Goal: Use online tool/utility: Utilize a website feature to perform a specific function

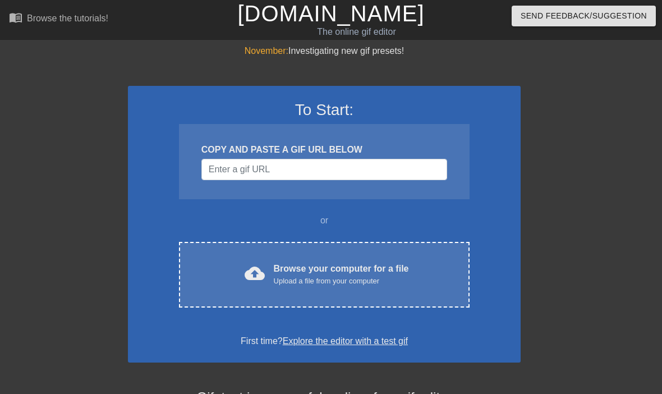
click at [241, 278] on div "cloud_upload" at bounding box center [252, 275] width 25 height 24
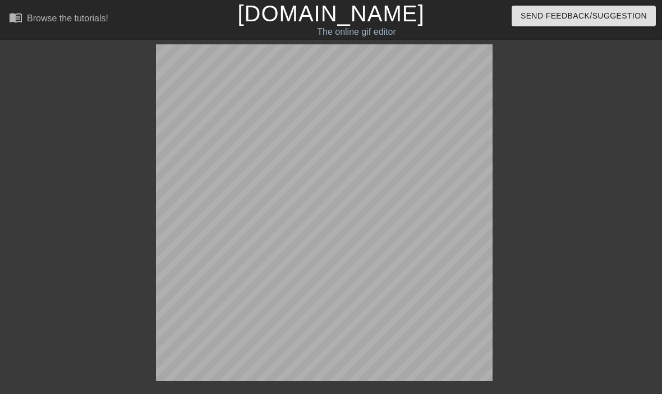
scroll to position [27, 0]
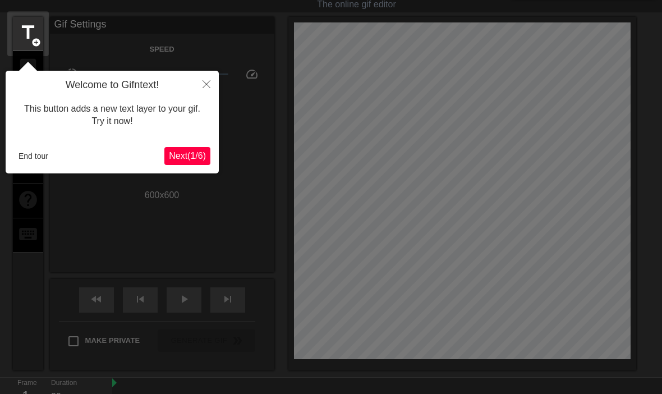
click at [195, 160] on span "Next ( 1 / 6 )" at bounding box center [187, 156] width 37 height 10
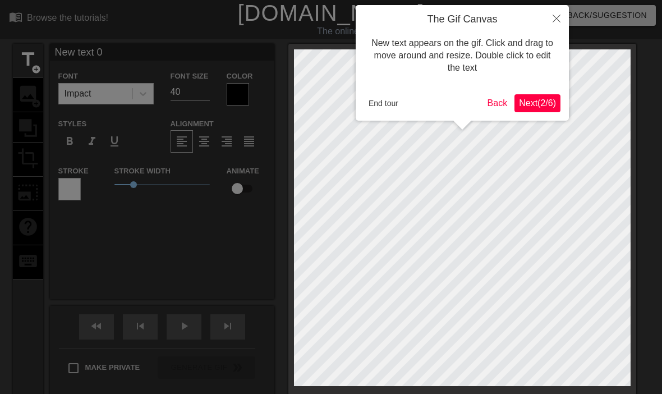
scroll to position [0, 0]
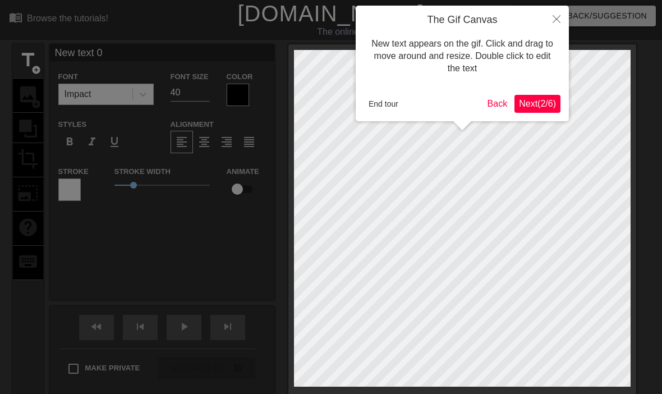
click at [546, 100] on span "Next ( 2 / 6 )" at bounding box center [537, 104] width 37 height 10
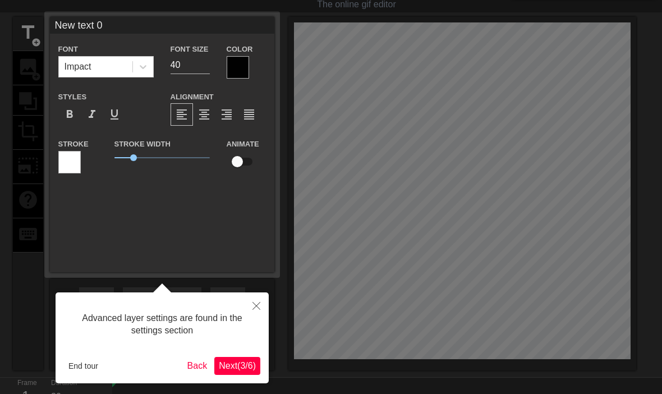
click at [247, 370] on span "Next ( 3 / 6 )" at bounding box center [237, 366] width 37 height 10
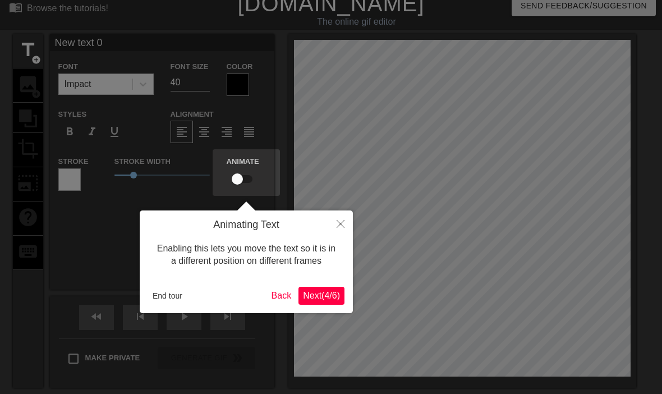
scroll to position [2, 0]
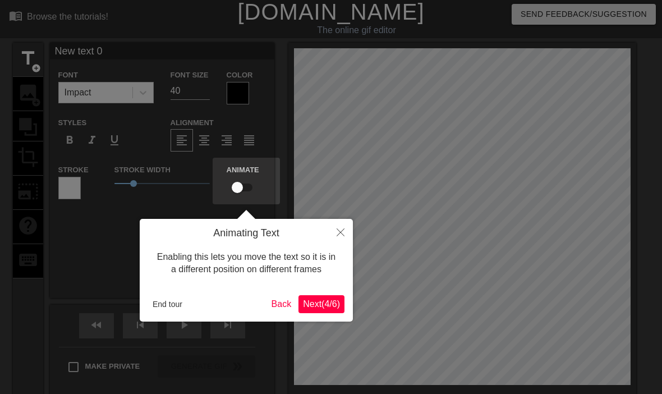
click at [331, 303] on span "Next ( 4 / 6 )" at bounding box center [321, 304] width 37 height 10
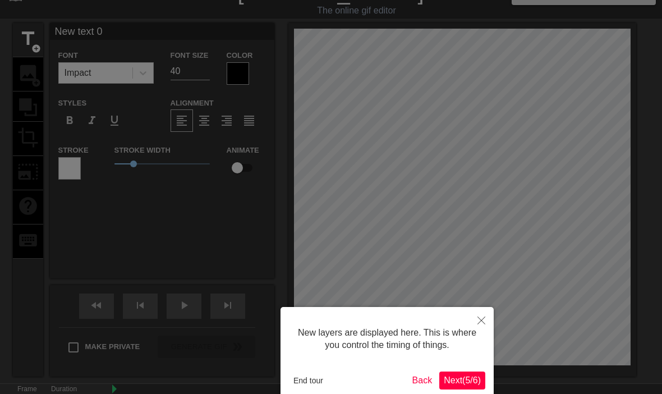
scroll to position [80, 0]
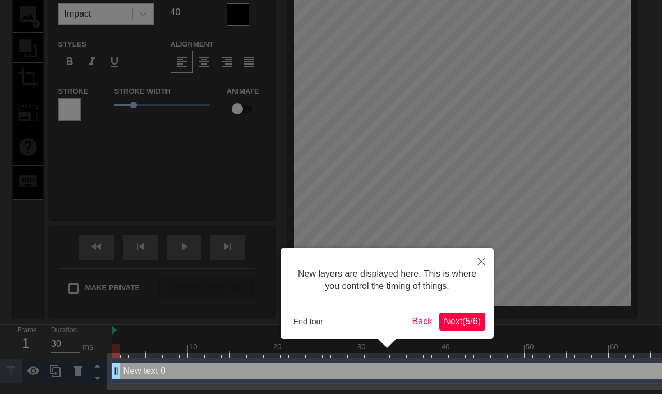
click at [472, 320] on span "Next ( 5 / 6 )" at bounding box center [462, 321] width 37 height 10
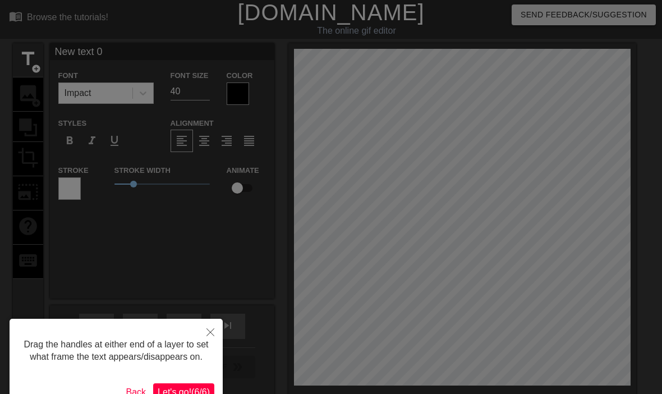
scroll to position [0, 0]
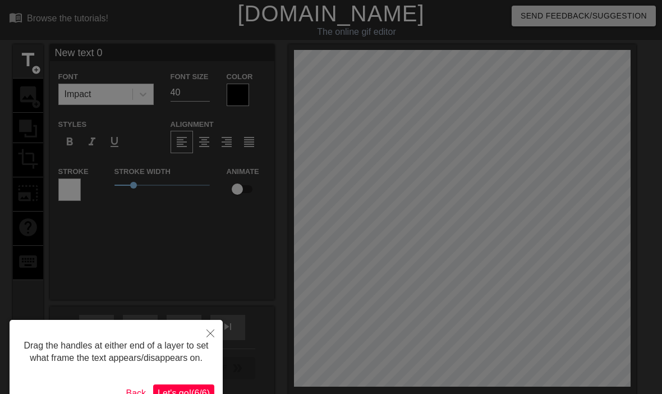
click at [210, 330] on icon "Close" at bounding box center [210, 333] width 8 height 8
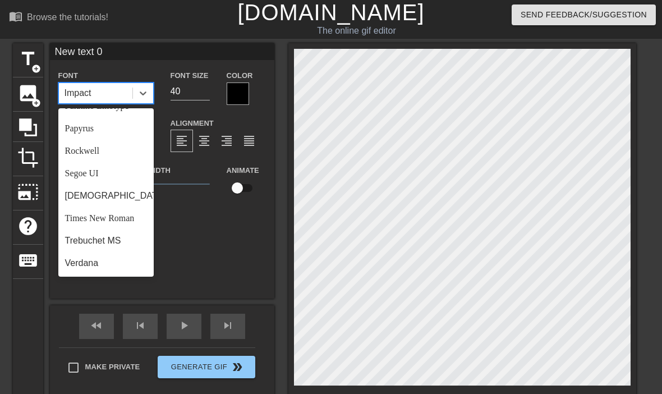
scroll to position [388, 0]
click at [79, 144] on div "Rockwell" at bounding box center [105, 151] width 95 height 22
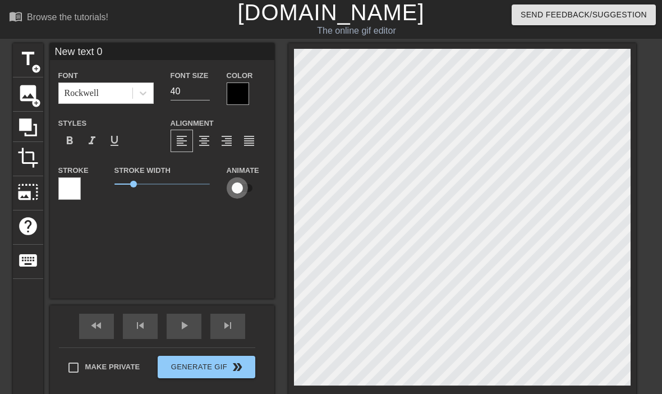
click at [246, 191] on input "checkbox" at bounding box center [237, 187] width 64 height 21
checkbox input "true"
click at [209, 142] on span "format_align_center" at bounding box center [203, 140] width 13 height 13
click at [77, 187] on div at bounding box center [69, 188] width 22 height 22
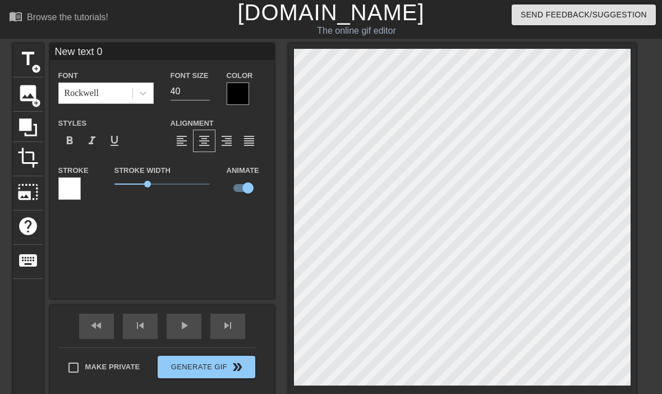
type input "New tex 0"
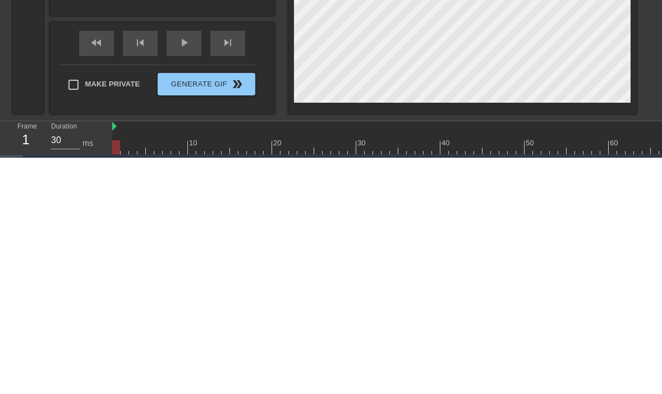
type textarea "New te 0"
type input "New t 0"
type textarea "New 0"
type input "New 0"
type textarea "New 0"
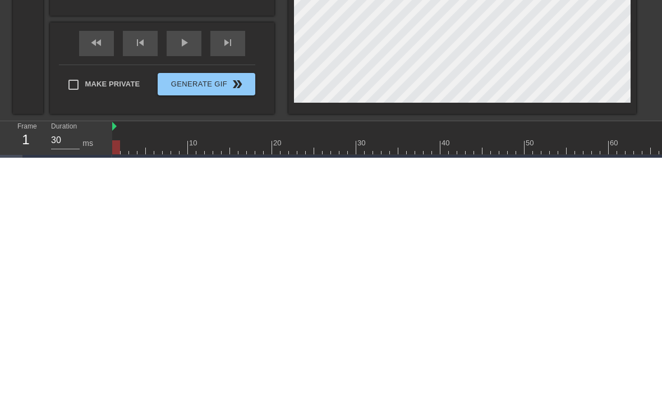
type input "New 0"
type textarea "Ne 0"
type input "Ne 0"
type textarea "N 0"
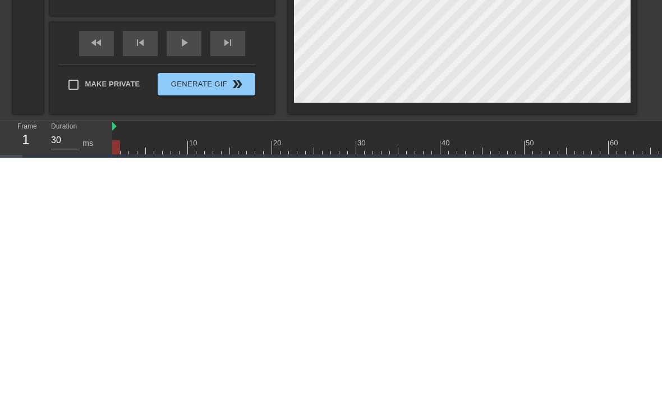
type input "N 0"
type textarea "0"
type input "0"
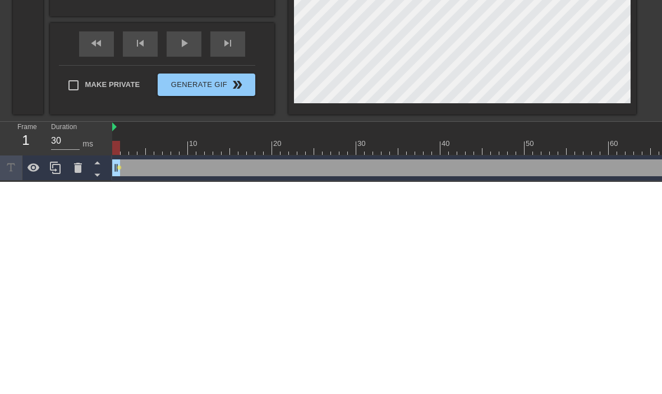
type textarea "F"
type input "F"
type textarea "Fy"
type input "Fy"
type textarea "F"
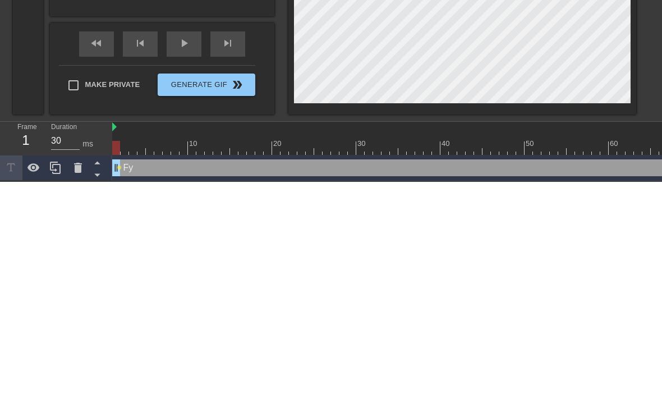
type input "F"
type textarea "Fu"
type input "Fuc"
type textarea "Fuck"
type input "Fuck"
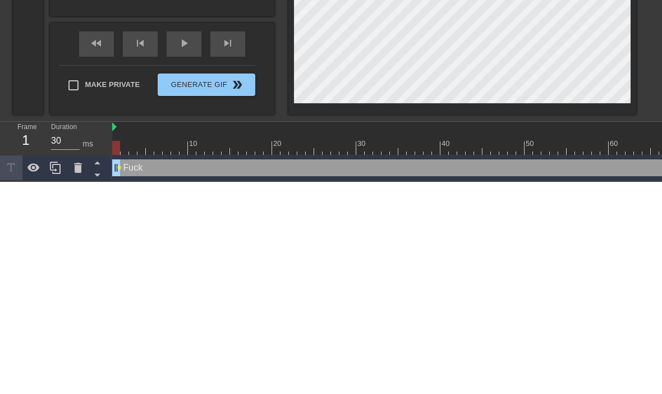
type textarea "Fuck"
type input "Fuck"
type textarea "Fuck Y"
type input "Fuck Y"
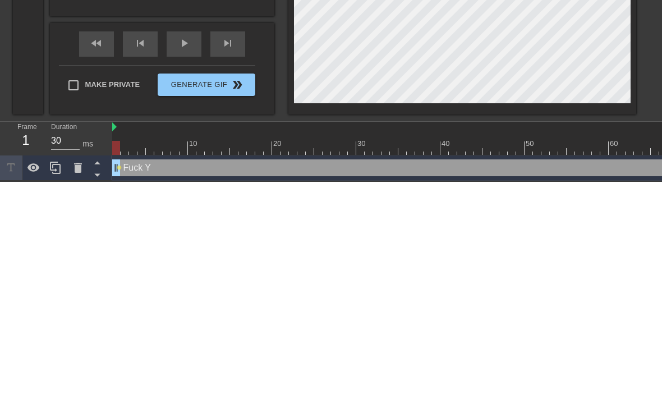
type textarea "Fuck Yo"
type input "Fuck Yo"
type textarea "Fuck You"
type input "Fuck You"
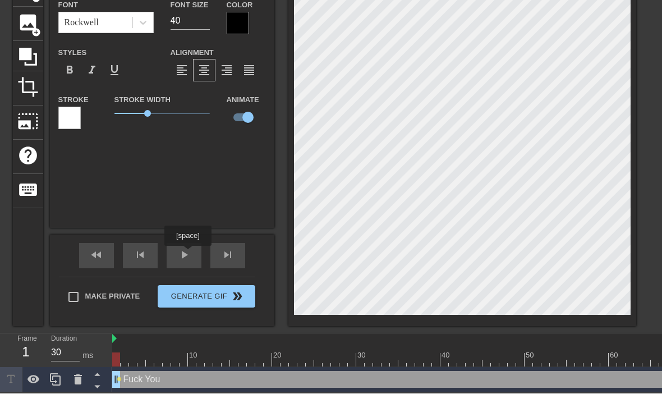
click at [189, 254] on span "play_arrow" at bounding box center [183, 255] width 13 height 13
click at [185, 255] on span "pause" at bounding box center [183, 255] width 13 height 13
click at [193, 259] on div "play_arrow" at bounding box center [184, 255] width 35 height 25
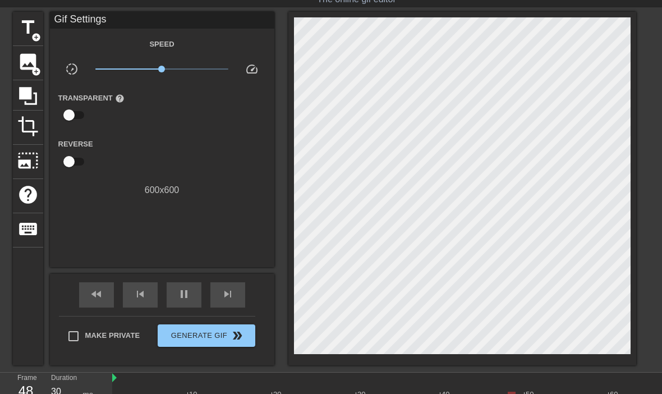
scroll to position [31, 0]
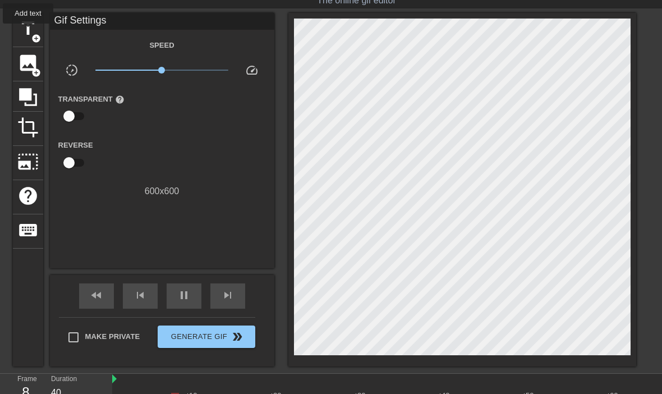
click at [29, 31] on span "title" at bounding box center [27, 28] width 21 height 21
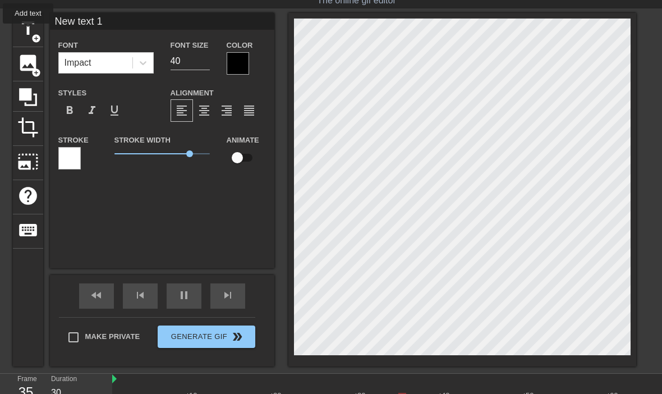
type input "40"
click at [245, 154] on input "checkbox" at bounding box center [237, 157] width 64 height 21
checkbox input "true"
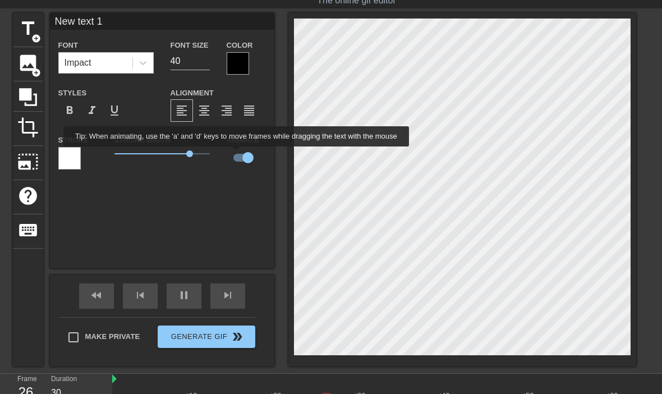
type input "40"
type input "Fuck You"
type input "30"
type input "New text 1"
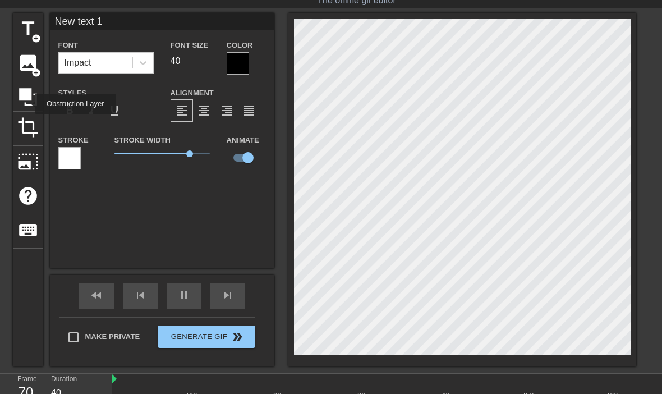
click at [27, 104] on icon at bounding box center [28, 97] width 18 height 18
type input "40"
click at [38, 26] on span "title" at bounding box center [27, 28] width 21 height 21
type input "New text 3"
checkbox input "false"
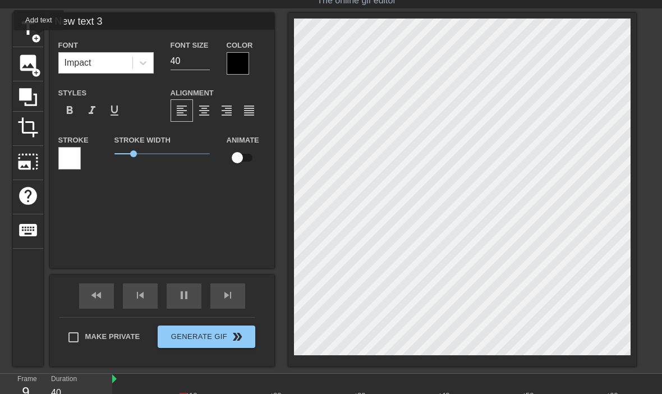
type input "30"
click at [39, 38] on span "add_circle" at bounding box center [36, 39] width 10 height 10
type input "New text 4"
type input "30"
click at [34, 34] on span "add_circle" at bounding box center [36, 39] width 10 height 10
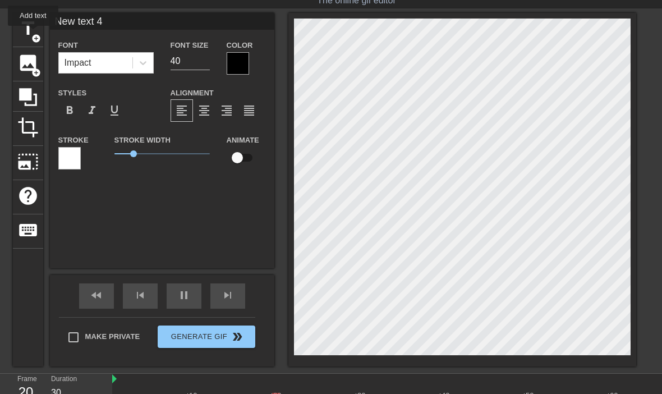
type input "New text 5"
type input "30"
click at [34, 34] on span "add_circle" at bounding box center [36, 39] width 10 height 10
type input "New text 6"
type input "30"
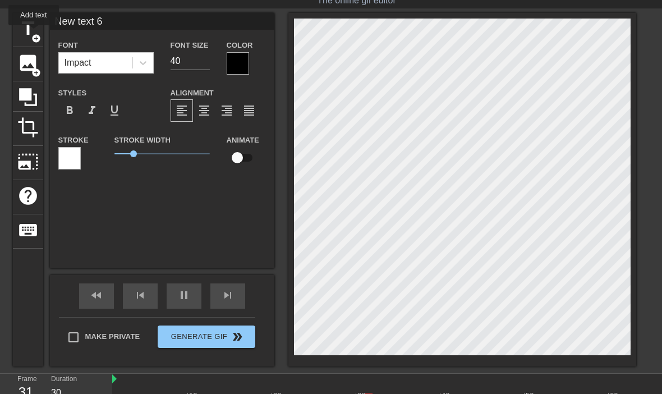
click at [38, 36] on span "add_circle" at bounding box center [36, 39] width 10 height 10
type input "New text 7"
click at [108, 28] on input "New text 7" at bounding box center [162, 21] width 224 height 17
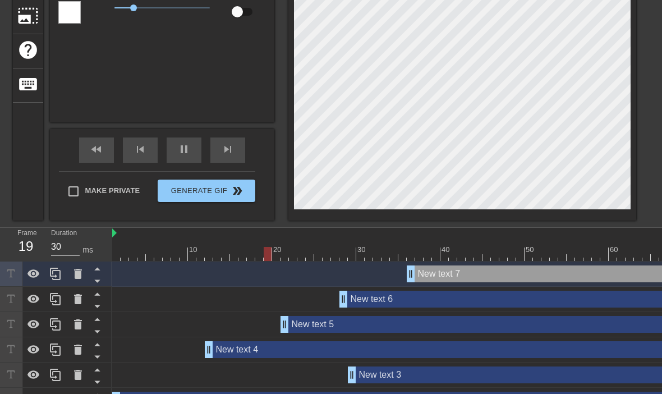
scroll to position [210, 0]
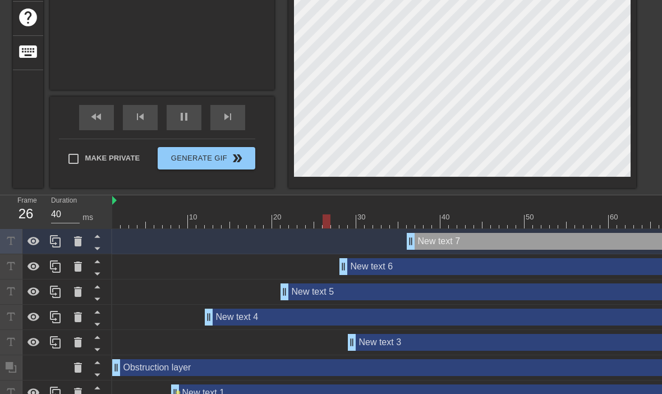
click at [79, 241] on icon at bounding box center [78, 241] width 8 height 10
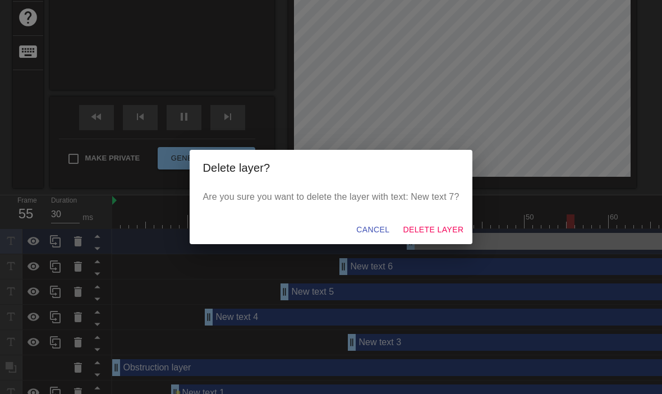
click at [441, 237] on span "Delete Layer" at bounding box center [433, 230] width 61 height 14
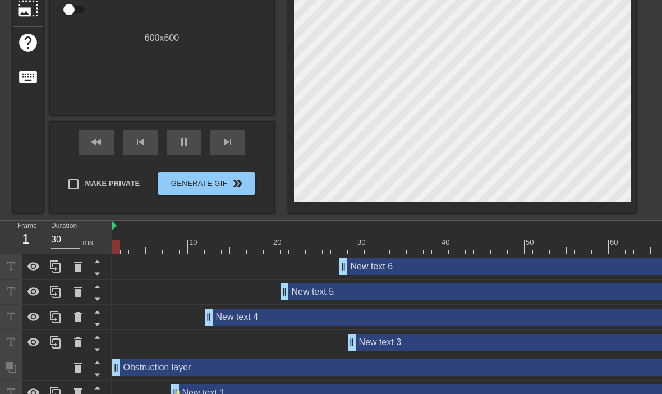
click at [79, 272] on icon at bounding box center [77, 266] width 13 height 13
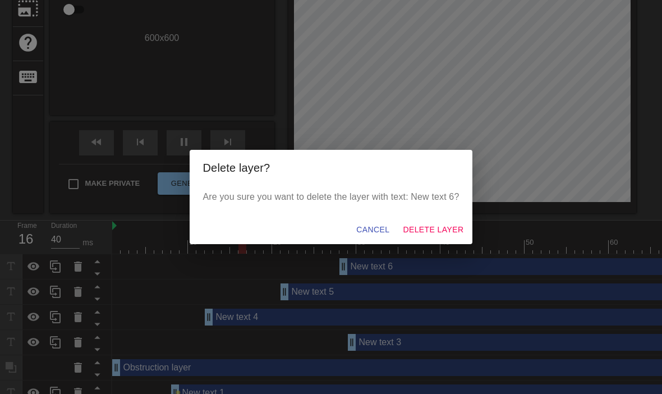
click at [454, 237] on span "Delete Layer" at bounding box center [433, 230] width 61 height 14
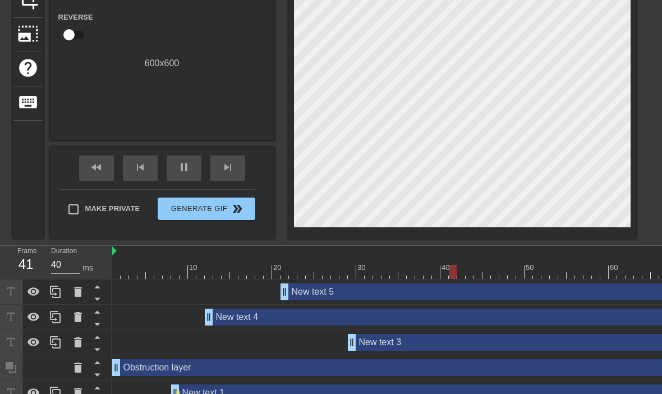
click at [81, 294] on icon at bounding box center [77, 291] width 13 height 13
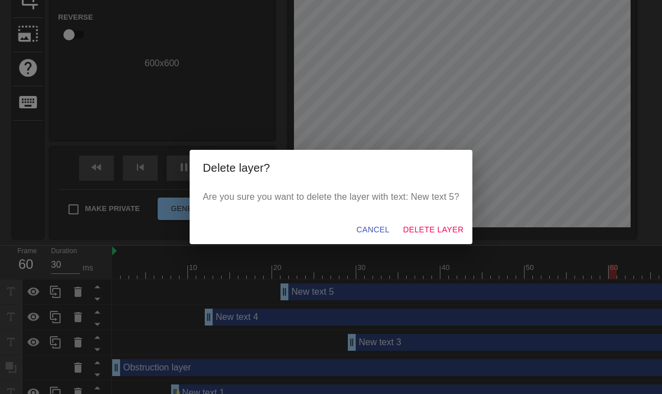
click at [455, 237] on span "Delete Layer" at bounding box center [433, 230] width 61 height 14
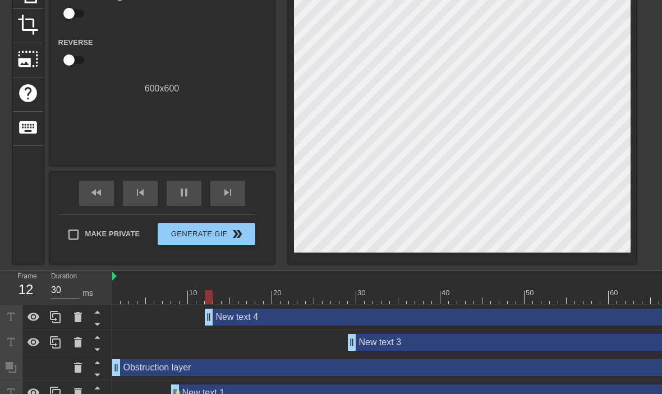
click at [80, 319] on icon at bounding box center [78, 317] width 8 height 10
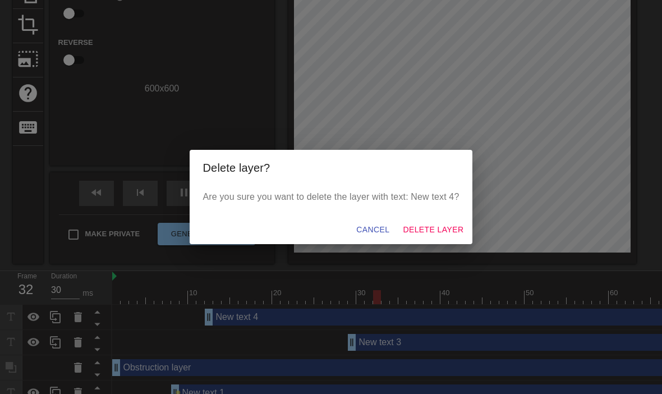
click at [454, 237] on span "Delete Layer" at bounding box center [433, 230] width 61 height 14
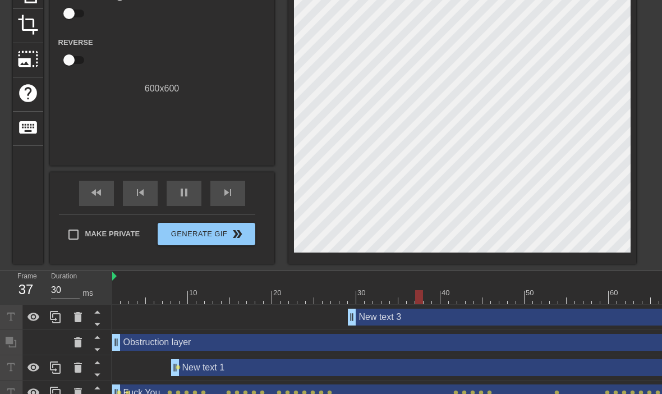
scroll to position [109, 0]
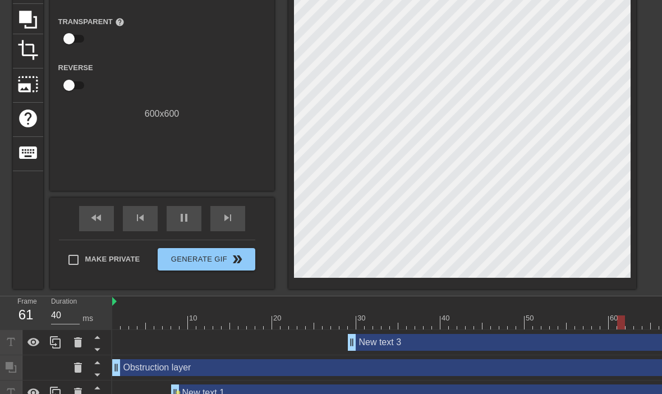
click at [81, 347] on icon at bounding box center [78, 342] width 8 height 10
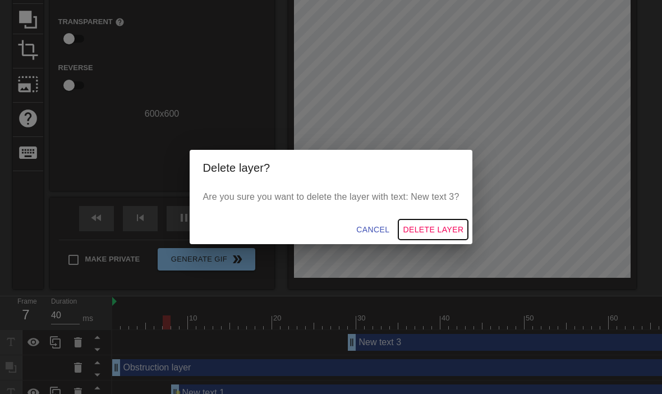
click at [456, 237] on span "Delete Layer" at bounding box center [433, 230] width 61 height 14
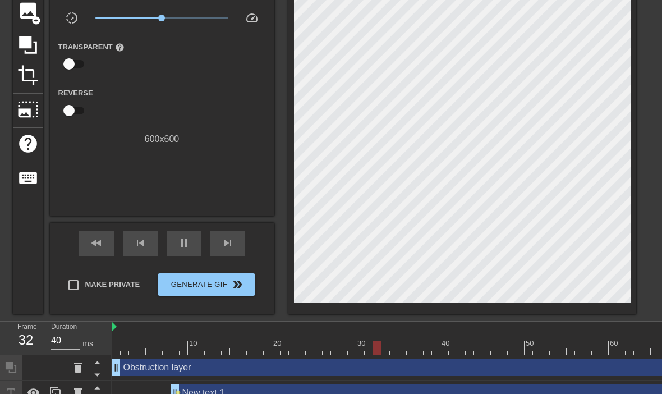
click at [80, 371] on icon at bounding box center [78, 367] width 8 height 10
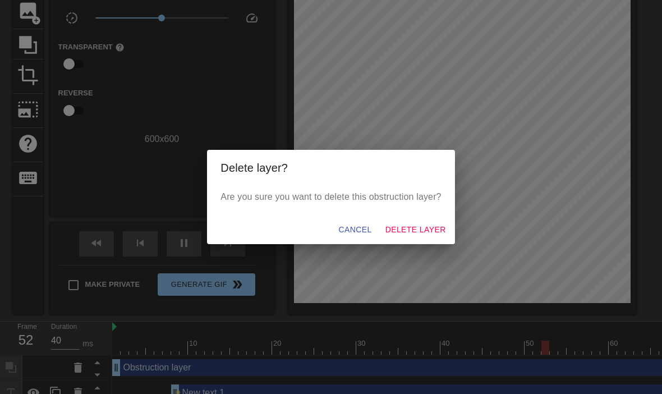
click at [438, 237] on span "Delete Layer" at bounding box center [415, 230] width 61 height 14
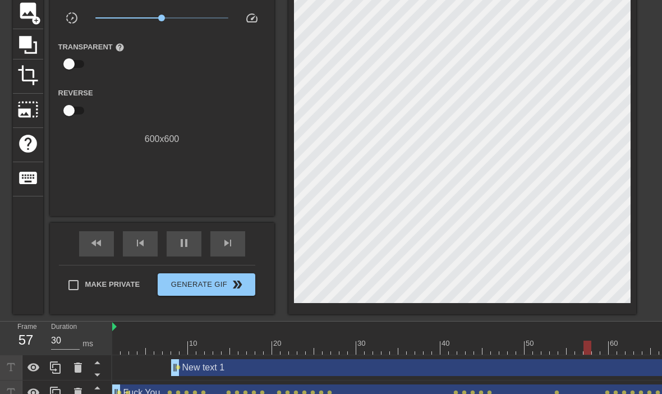
scroll to position [58, 0]
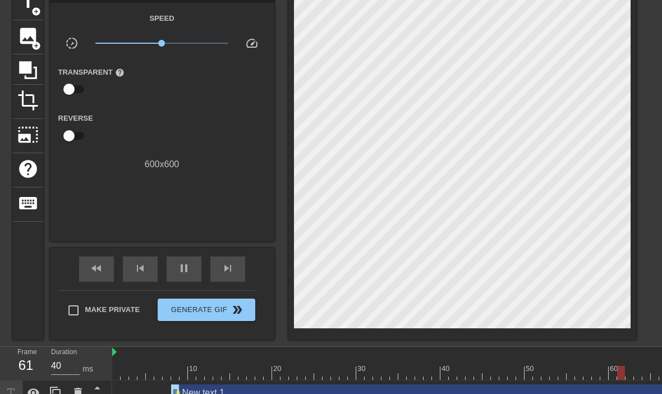
click at [81, 393] on icon at bounding box center [77, 392] width 13 height 13
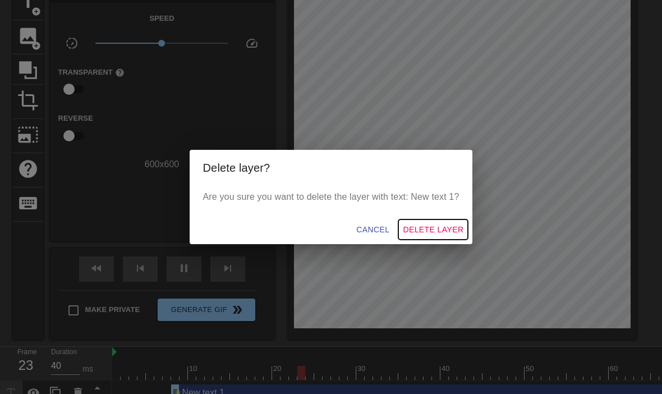
click at [446, 237] on span "Delete Layer" at bounding box center [433, 230] width 61 height 14
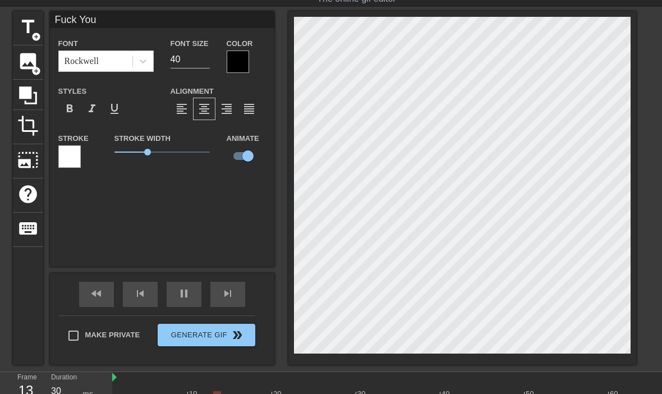
click at [30, 230] on span "keyboard" at bounding box center [27, 228] width 21 height 21
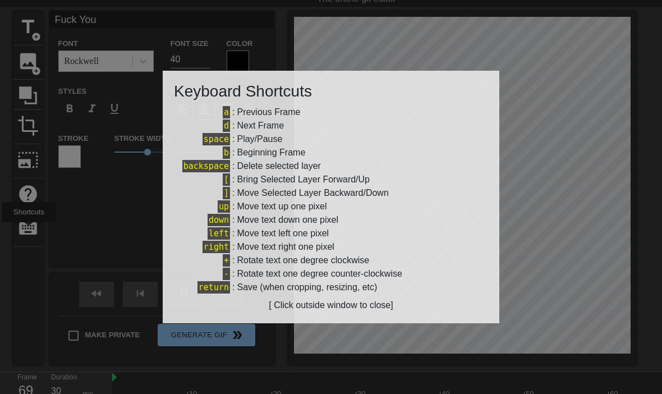
click at [589, 229] on div at bounding box center [331, 197] width 662 height 394
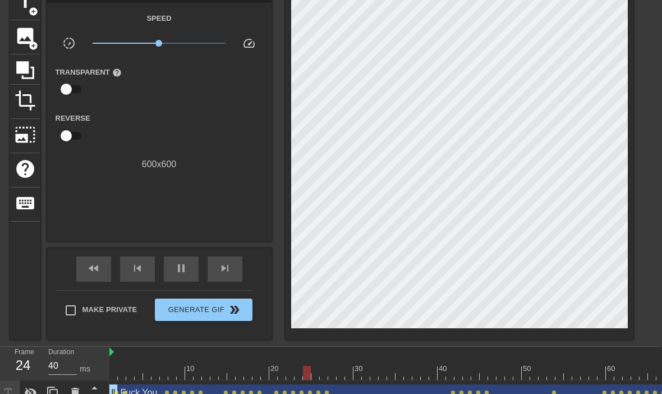
scroll to position [58, 3]
click at [75, 393] on icon at bounding box center [75, 393] width 8 height 10
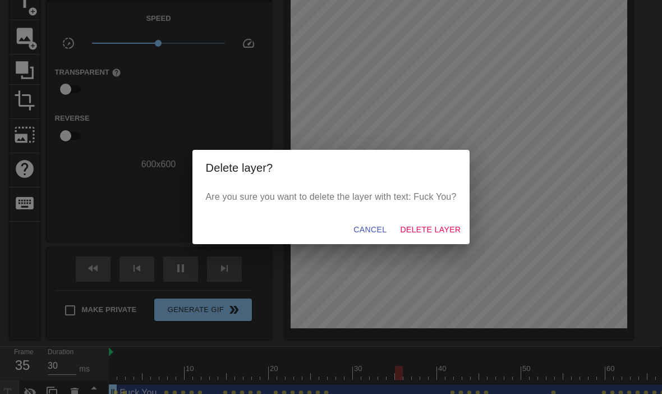
click at [444, 237] on span "Delete Layer" at bounding box center [430, 230] width 61 height 14
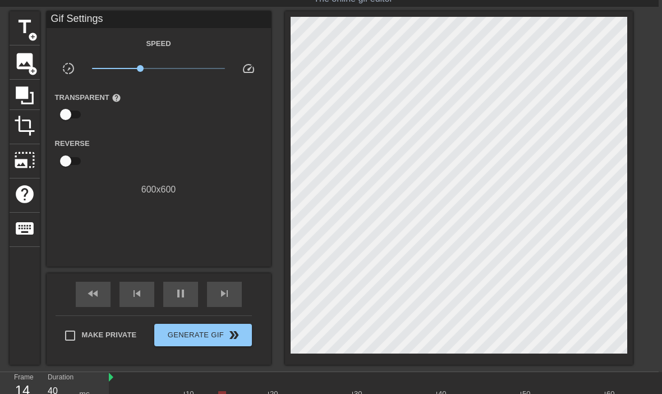
scroll to position [33, 0]
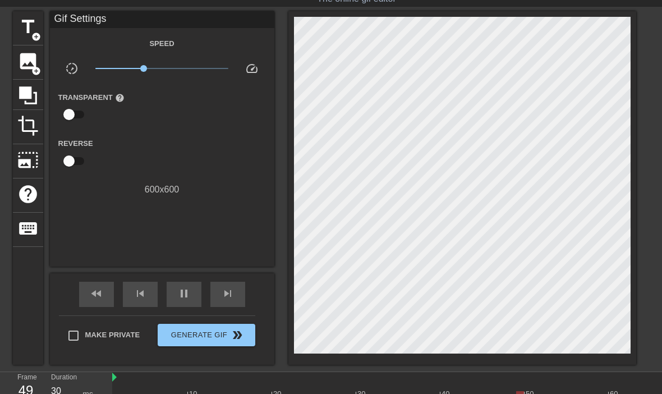
click at [73, 72] on span "slow_motion_video" at bounding box center [71, 68] width 13 height 13
type input "30"
click at [79, 166] on input "checkbox" at bounding box center [69, 160] width 64 height 21
checkbox input "true"
type input "40"
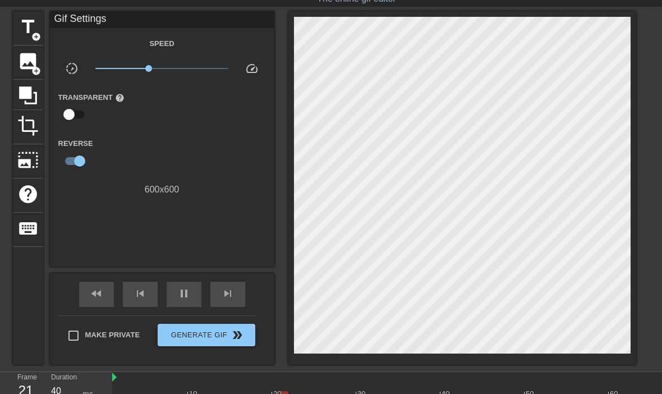
click at [78, 163] on input "checkbox" at bounding box center [80, 160] width 64 height 21
checkbox input "false"
type input "30"
click at [74, 112] on input "checkbox" at bounding box center [69, 114] width 64 height 21
checkbox input "true"
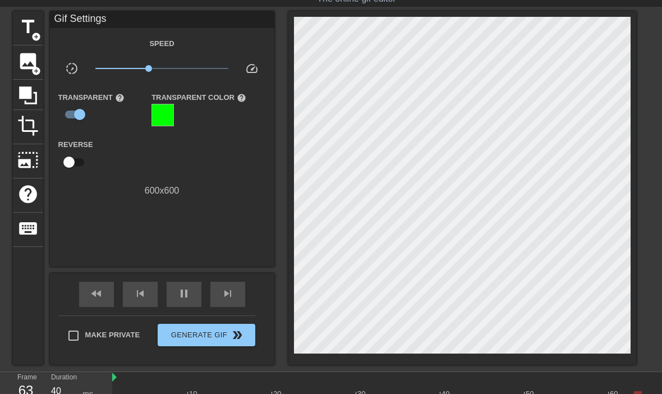
type input "30"
click at [86, 114] on input "checkbox" at bounding box center [80, 114] width 64 height 21
checkbox input "false"
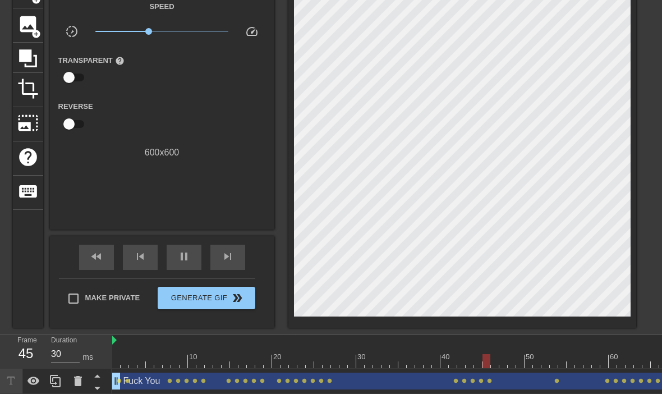
scroll to position [72, 0]
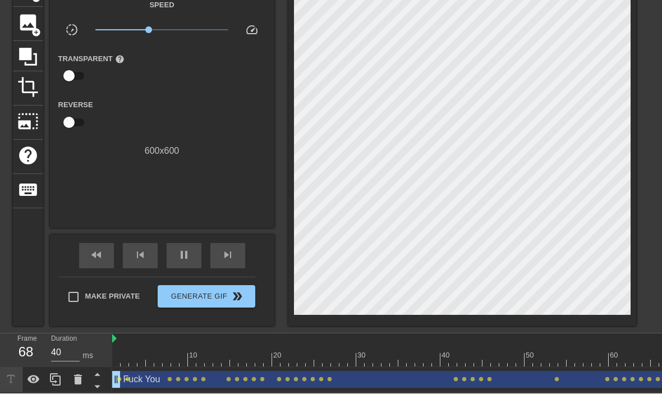
type input "30"
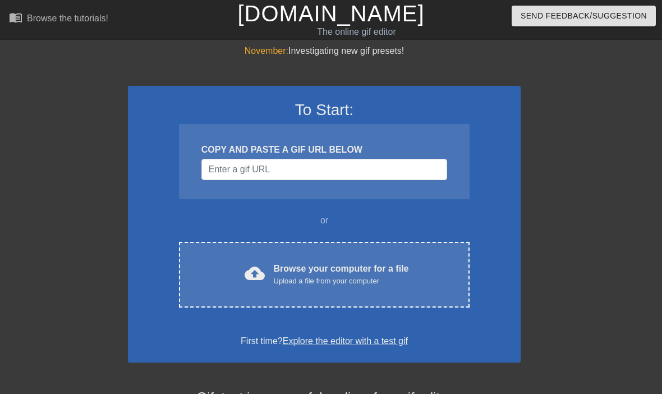
click at [241, 277] on div "cloud_upload" at bounding box center [252, 275] width 25 height 24
click at [367, 278] on div "Upload a file from your computer" at bounding box center [341, 280] width 135 height 11
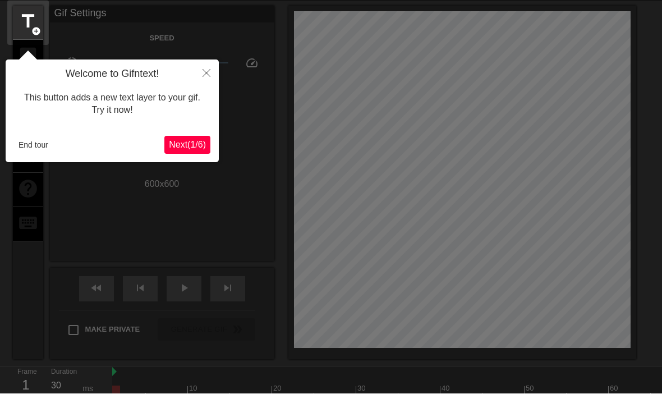
scroll to position [27, 0]
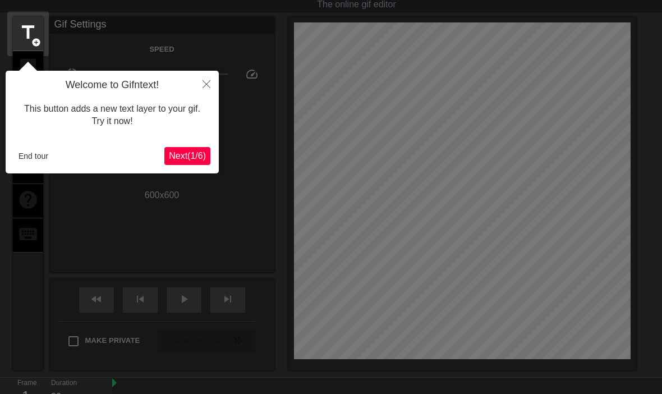
click at [205, 86] on icon "Close" at bounding box center [207, 84] width 8 height 8
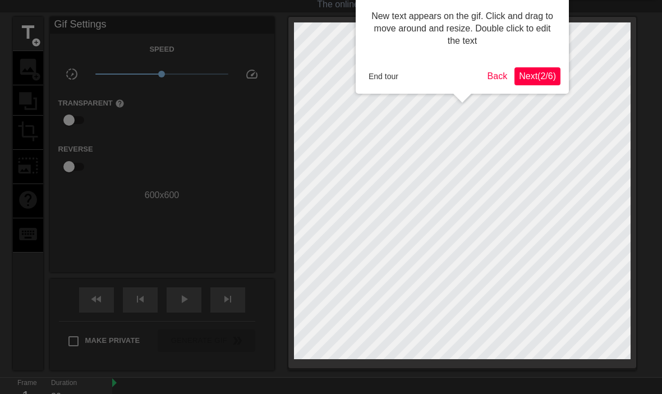
scroll to position [27, 0]
click at [382, 83] on button "End tour" at bounding box center [383, 76] width 39 height 17
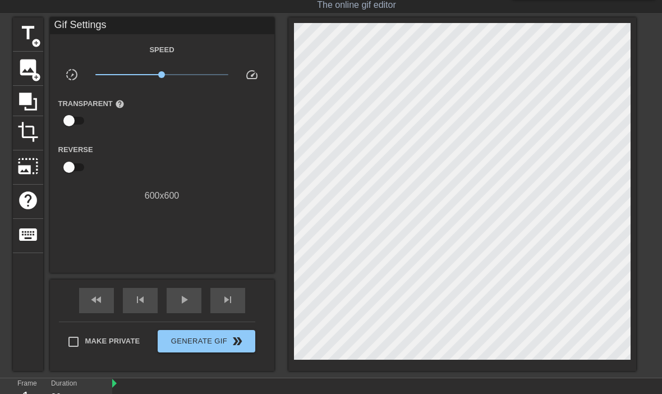
click at [33, 30] on span "title" at bounding box center [27, 32] width 21 height 21
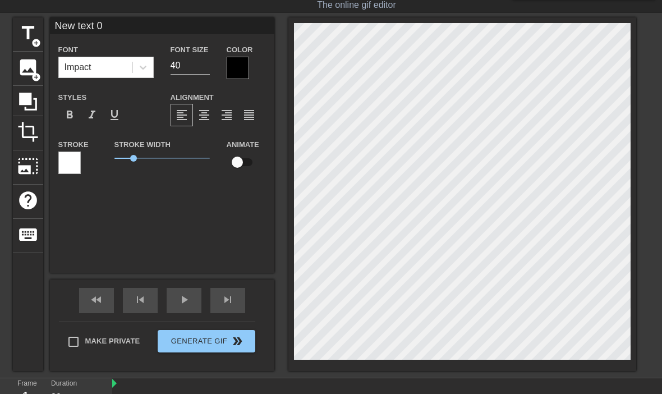
click at [239, 159] on input "checkbox" at bounding box center [237, 161] width 64 height 21
checkbox input "true"
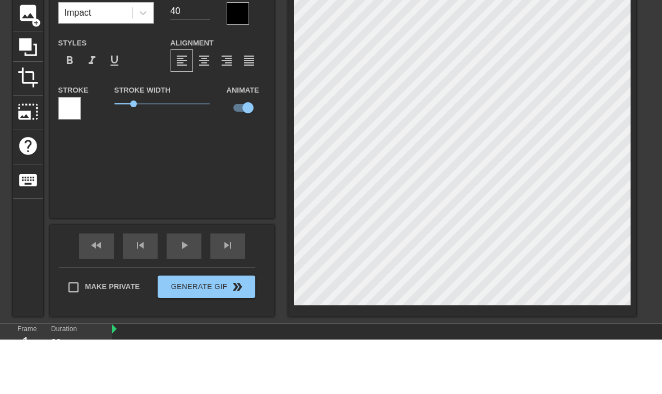
scroll to position [0, 3]
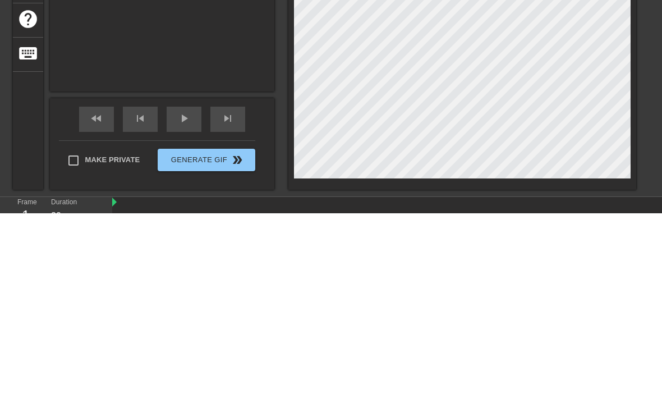
type input "New text"
type textarea "New text"
type input "New text"
type textarea "New tex"
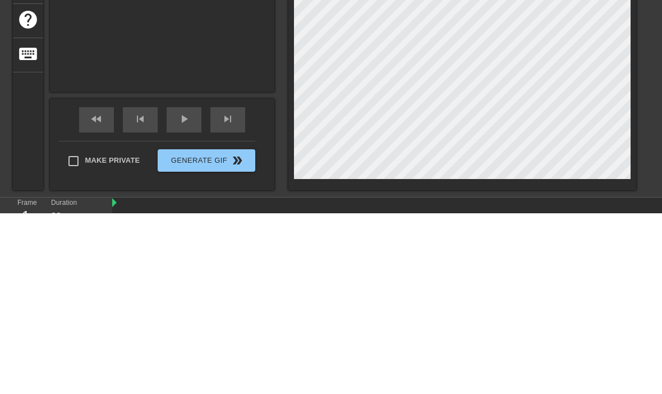
type input "New tex"
type textarea "New te"
type input "New t"
type textarea "New"
type input "New"
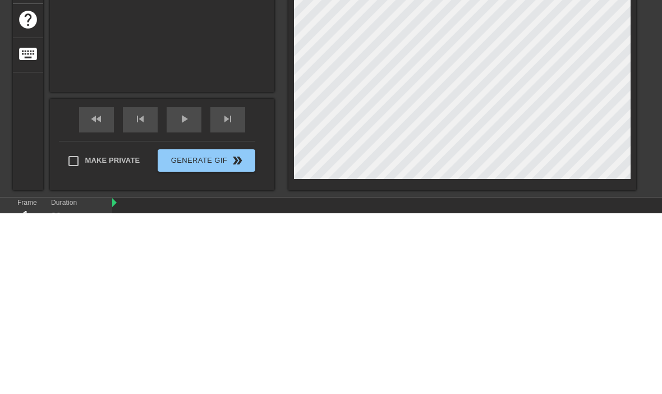
type textarea "New"
type input "New"
type textarea "Ne"
type input "Ne"
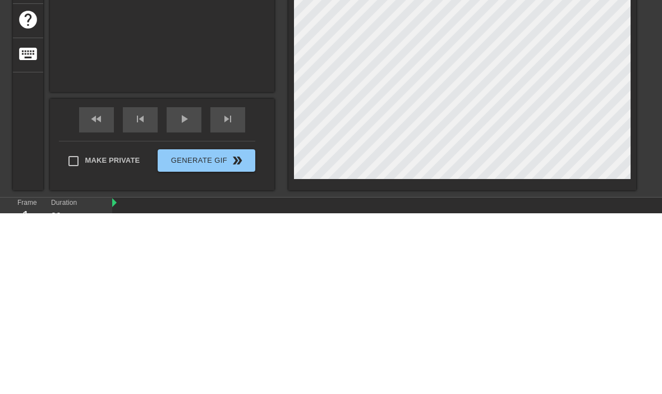
type textarea "N"
type input "N"
type textarea "F"
type input "F"
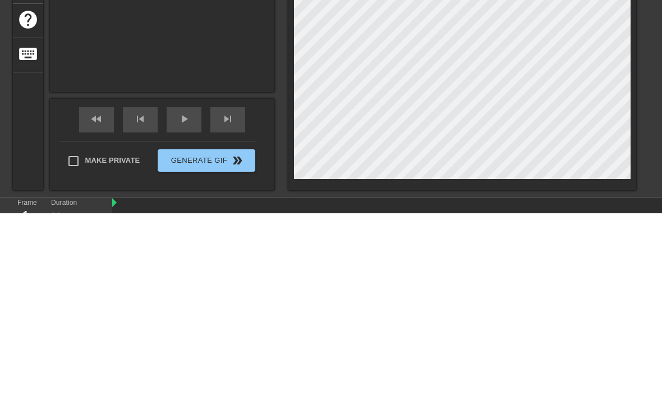
type textarea "Fu"
type input "Fu"
type textarea "Fuc"
type input "Fuc"
type textarea "Fuck"
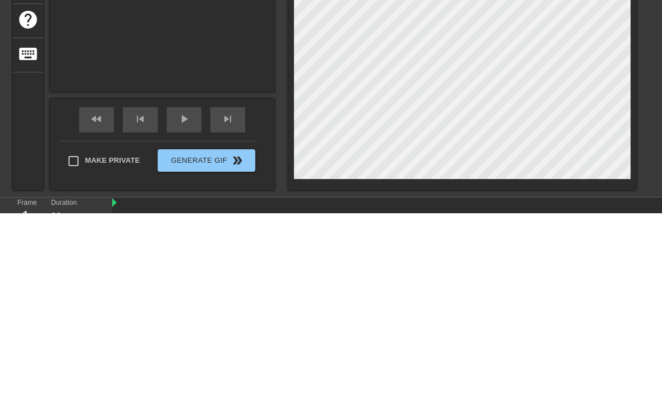
scroll to position [0, 1]
type input "Fuck"
type textarea "Fuck"
type input "Fuck Y"
type textarea "Fuck Yo"
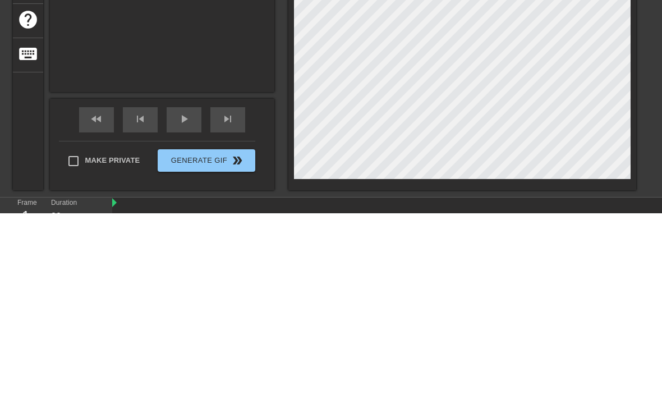
type input "Fuck Yo"
type textarea "Fuck You"
type input "Fuck You"
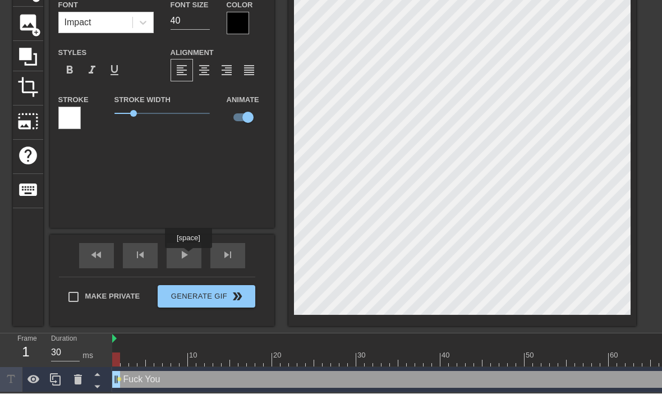
click at [190, 256] on span "play_arrow" at bounding box center [183, 255] width 13 height 13
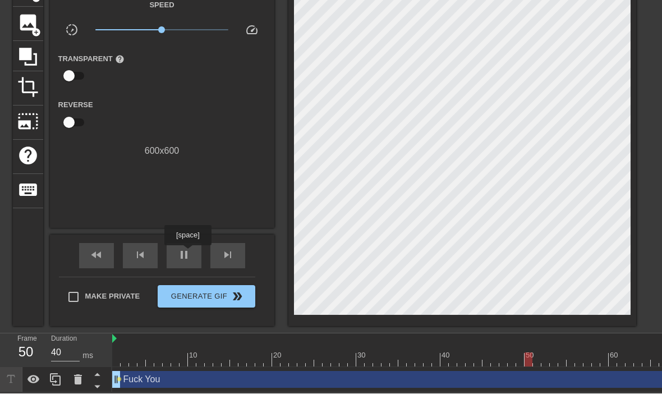
type input "30"
click at [189, 254] on span "pause" at bounding box center [183, 255] width 13 height 13
click at [61, 383] on icon at bounding box center [55, 379] width 13 height 13
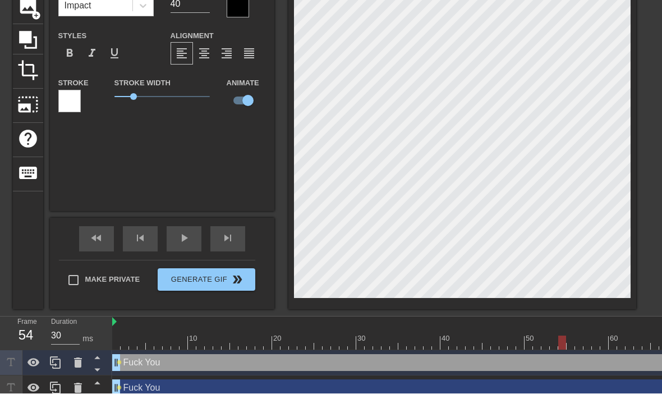
scroll to position [97, 0]
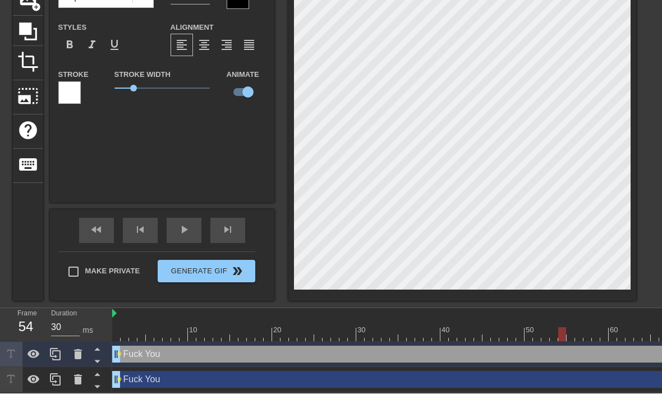
click at [80, 356] on icon at bounding box center [78, 355] width 8 height 10
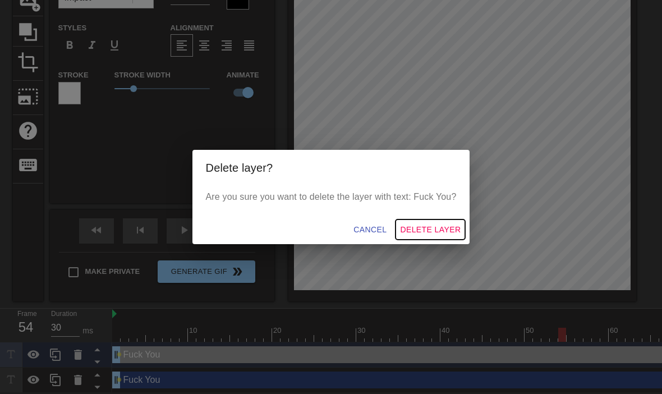
click at [440, 234] on span "Delete Layer" at bounding box center [430, 230] width 61 height 14
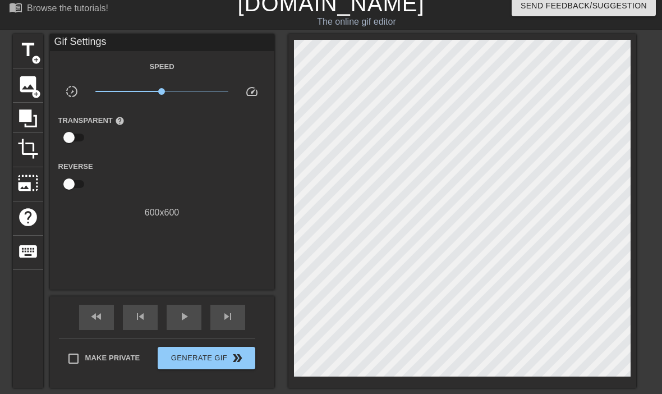
scroll to position [0, 0]
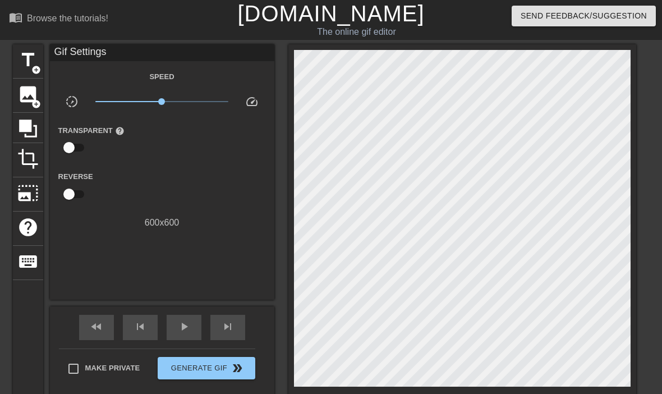
click at [35, 268] on span "keyboard" at bounding box center [27, 261] width 21 height 21
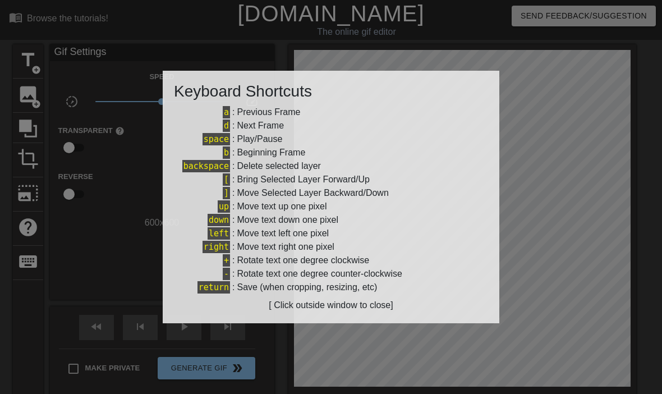
click at [40, 282] on div at bounding box center [331, 197] width 662 height 394
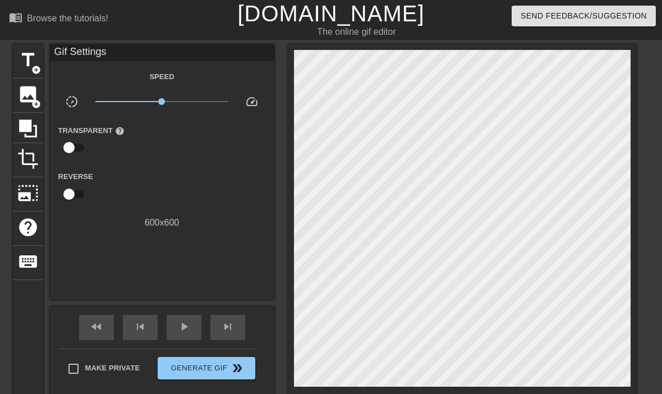
click at [30, 18] on div "Browse the tutorials!" at bounding box center [67, 18] width 81 height 10
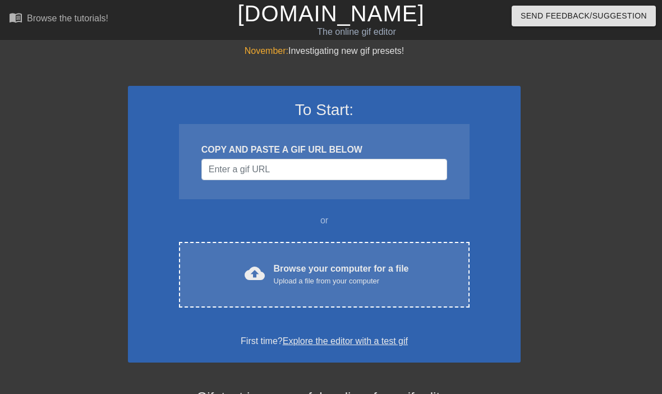
click at [295, 274] on div "Browse your computer for a file Upload a file from your computer" at bounding box center [341, 274] width 135 height 25
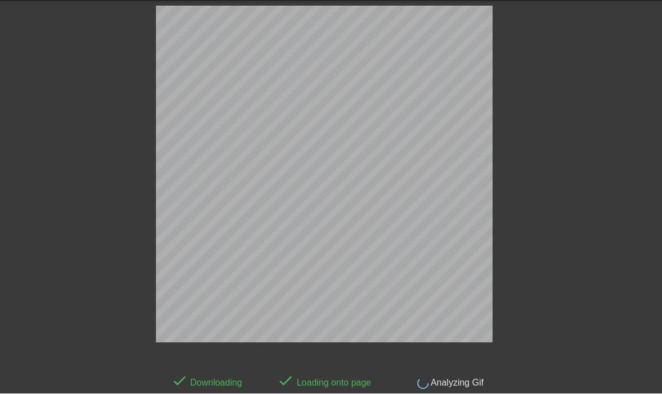
scroll to position [27, 0]
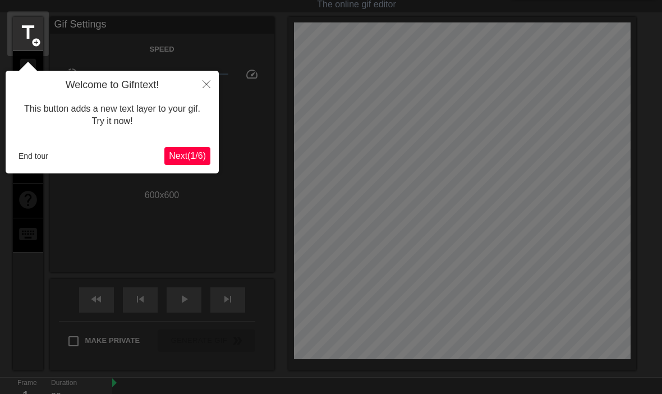
click at [24, 154] on button "End tour" at bounding box center [33, 156] width 39 height 17
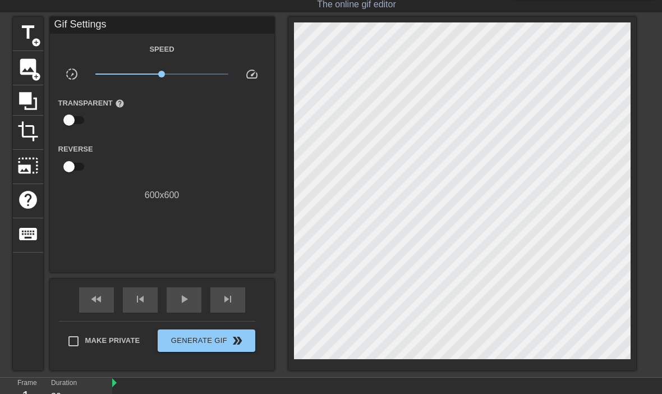
click at [29, 31] on span "title" at bounding box center [27, 32] width 21 height 21
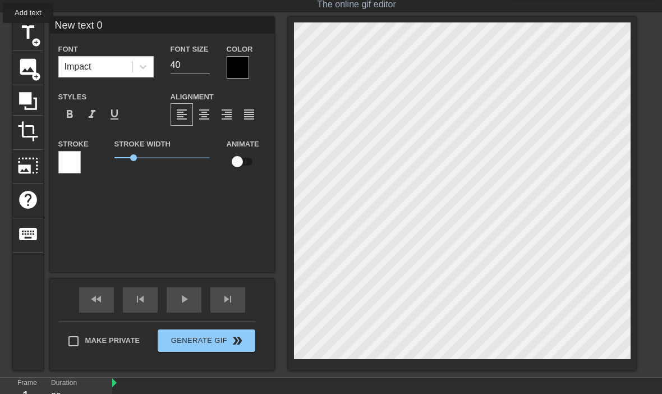
click at [68, 117] on span "format_bold" at bounding box center [69, 114] width 13 height 13
click at [242, 70] on div at bounding box center [238, 67] width 22 height 22
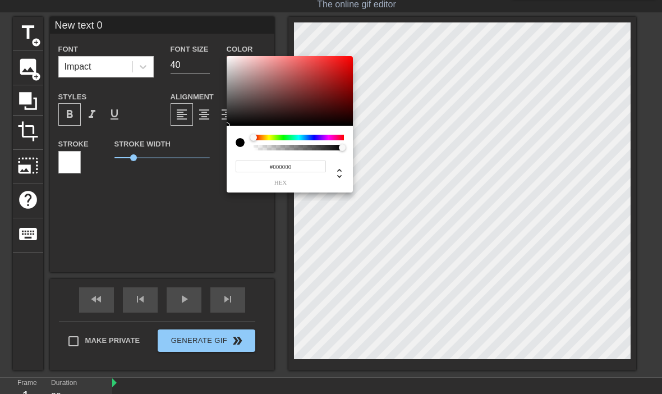
type input "#F10E0E"
click at [345, 60] on div at bounding box center [345, 60] width 7 height 7
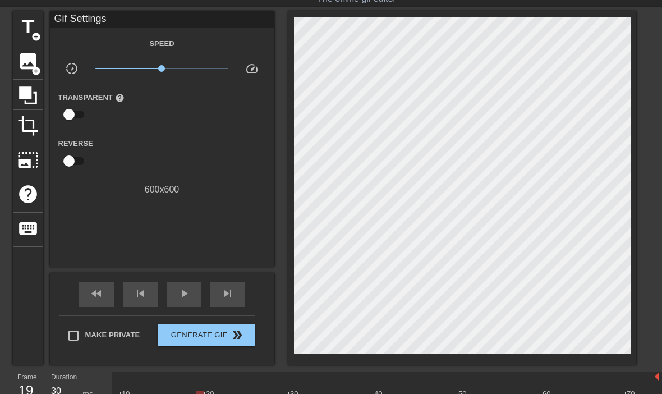
scroll to position [0, 67]
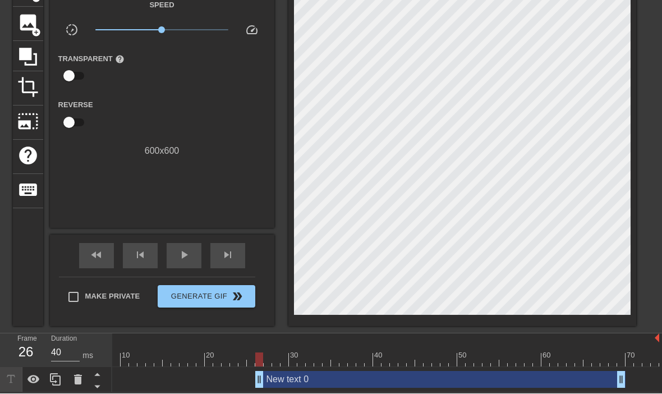
scroll to position [72, 0]
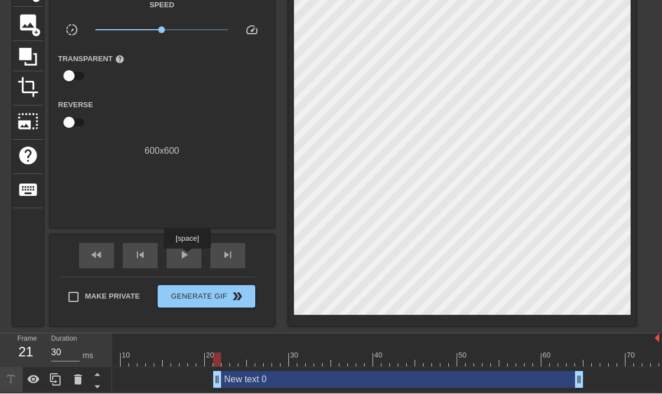
click at [188, 257] on span "play_arrow" at bounding box center [183, 255] width 13 height 13
click at [472, 379] on div "New text 0 drag_handle drag_handle" at bounding box center [398, 379] width 370 height 17
click at [287, 376] on div "New text 0 drag_handle drag_handle" at bounding box center [398, 379] width 370 height 17
click at [191, 257] on div "pause" at bounding box center [184, 255] width 35 height 25
click at [453, 386] on div "New text 0 drag_handle drag_handle" at bounding box center [398, 379] width 370 height 17
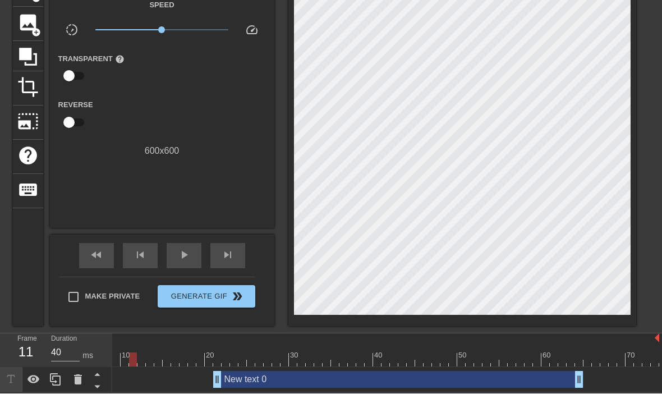
click at [38, 383] on icon at bounding box center [33, 379] width 13 height 13
click at [40, 384] on div at bounding box center [33, 379] width 22 height 25
click at [61, 376] on icon at bounding box center [55, 379] width 13 height 13
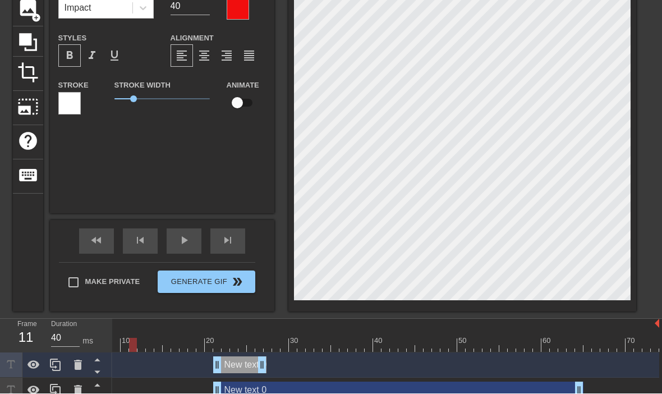
scroll to position [97, 0]
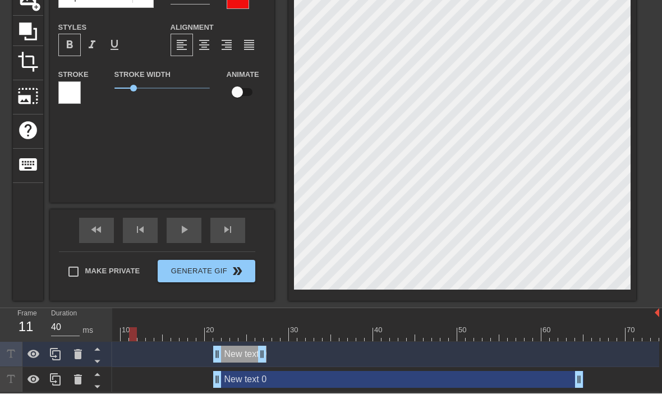
click at [83, 357] on icon at bounding box center [77, 354] width 13 height 13
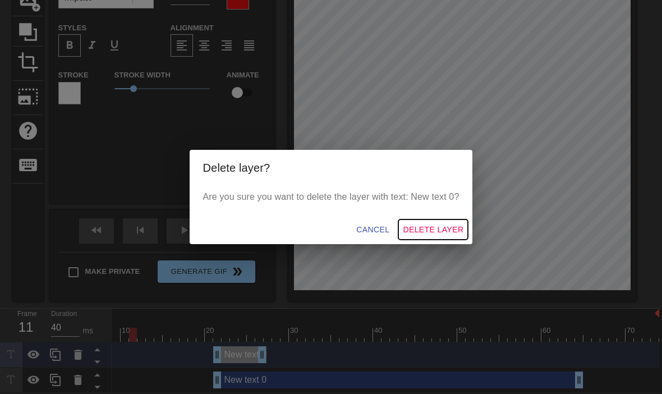
click at [448, 223] on span "Delete Layer" at bounding box center [433, 230] width 61 height 14
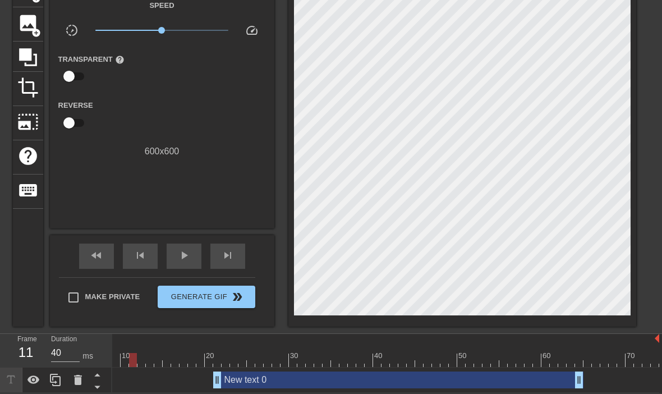
click at [496, 384] on div "New text 0 drag_handle drag_handle" at bounding box center [398, 379] width 370 height 17
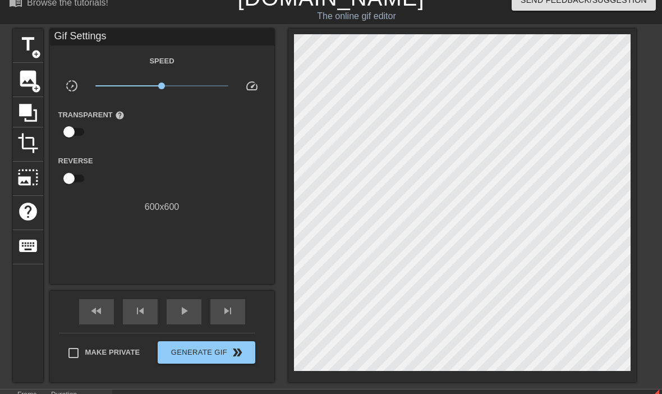
scroll to position [13, 0]
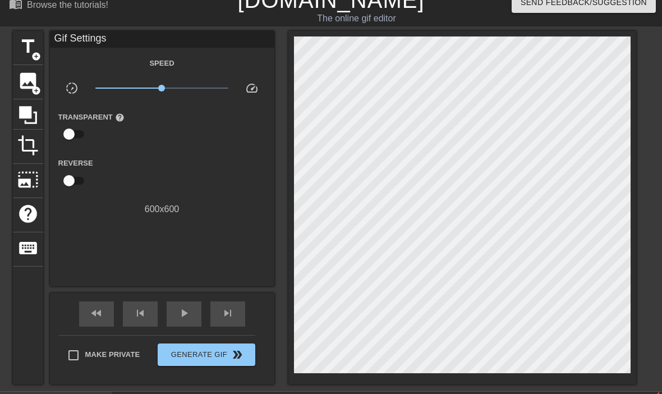
click at [35, 42] on span "title" at bounding box center [27, 46] width 21 height 21
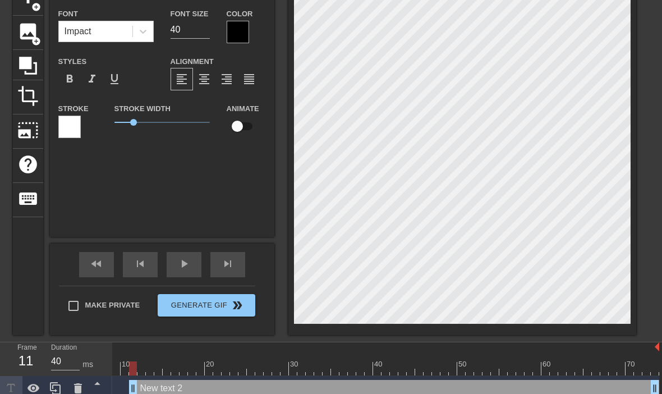
scroll to position [58, 0]
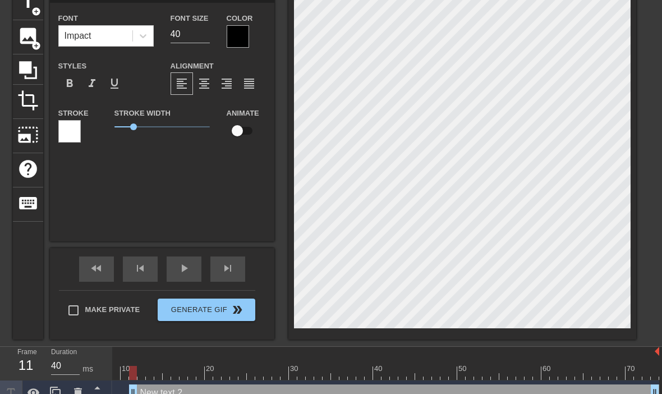
click at [76, 393] on icon at bounding box center [78, 393] width 8 height 10
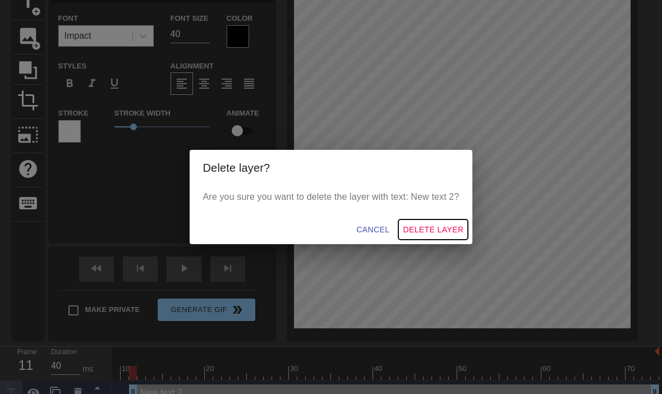
click at [448, 237] on span "Delete Layer" at bounding box center [433, 230] width 61 height 14
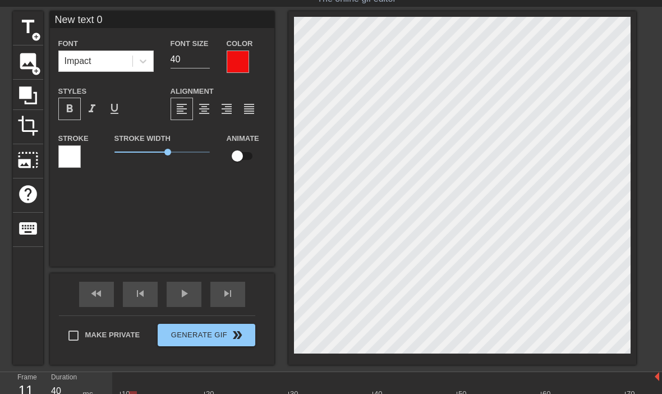
click at [420, 393] on div at bounding box center [352, 398] width 614 height 14
type input "30"
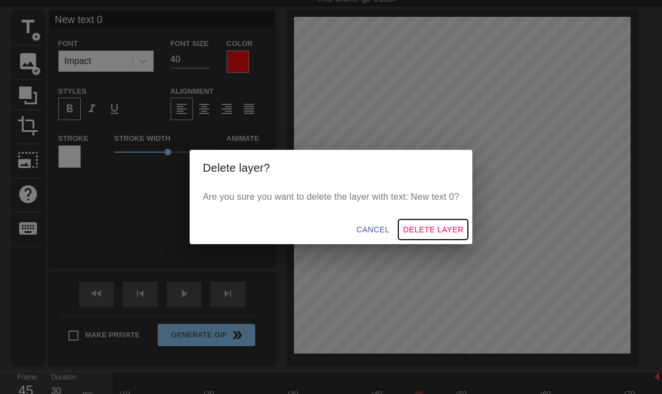
click at [450, 237] on span "Delete Layer" at bounding box center [433, 230] width 61 height 14
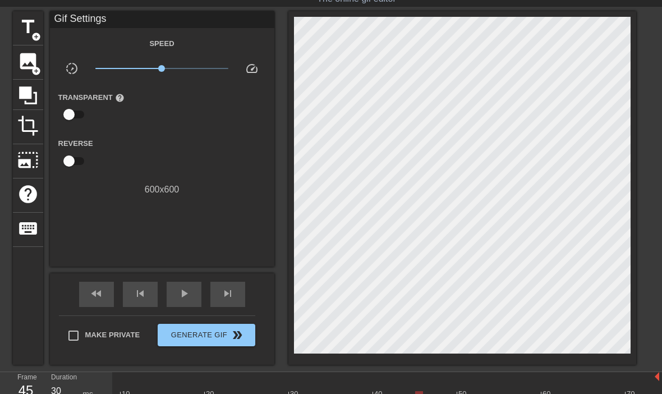
click at [23, 32] on span "title" at bounding box center [27, 26] width 21 height 21
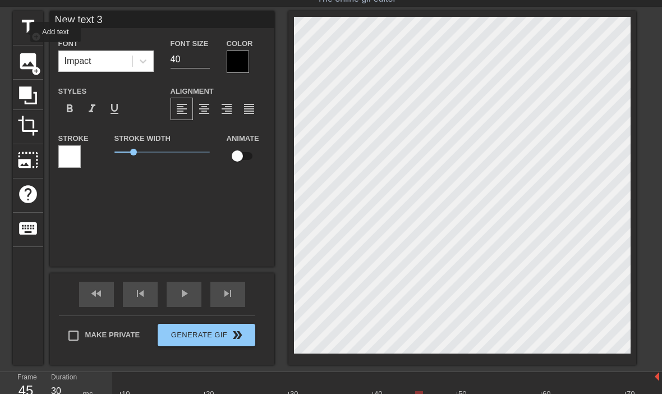
scroll to position [0, 2]
type input "New text"
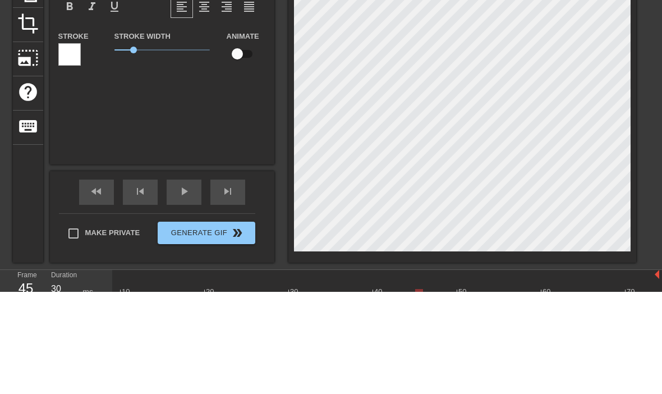
type textarea "New text"
type input "New text"
type textarea "New tex"
type input "New te"
type textarea "New te"
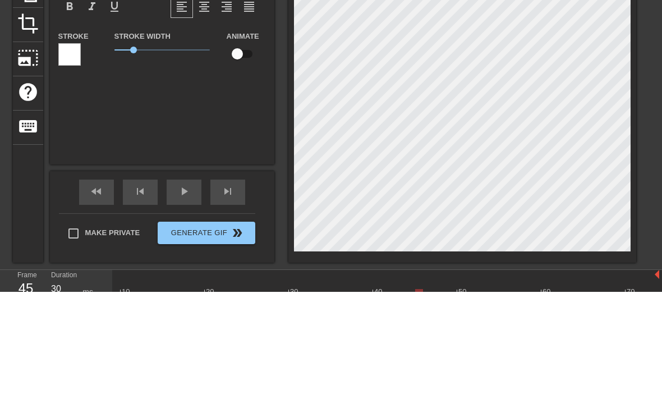
type input "New t"
type textarea "New t"
type input "New"
type textarea "New"
type input "New"
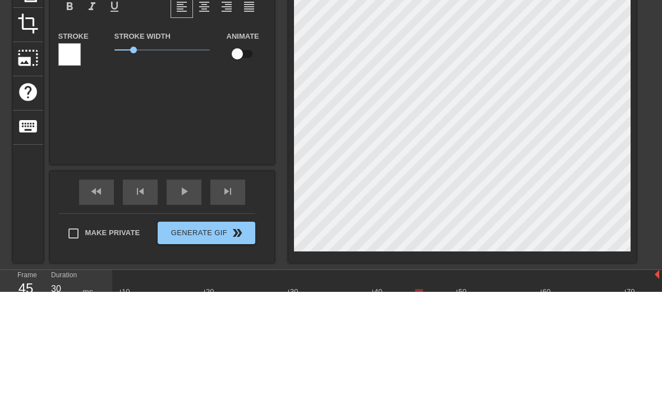
type textarea "Ne"
type input "Ne"
type textarea "N"
type input "N"
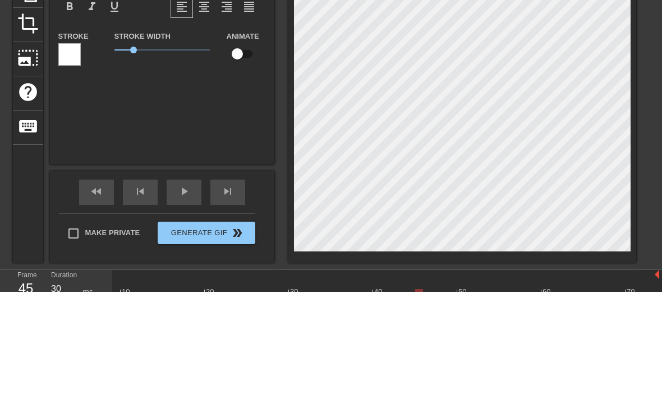
scroll to position [0, 0]
type textarea "F"
type input "Fu"
type textarea "Fuc"
type input "Fuc"
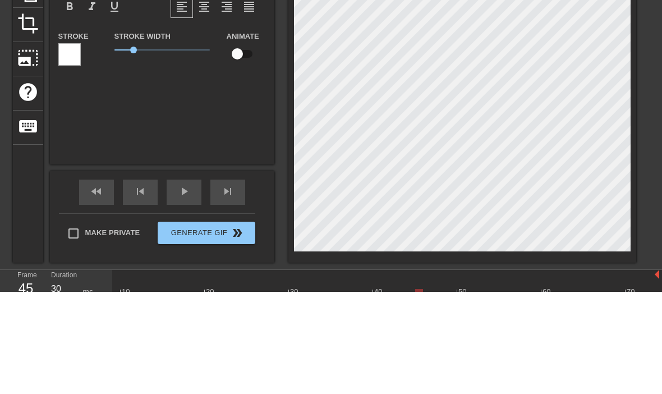
type textarea "Fuck"
type input "Fuck"
type textarea "Fuck"
type input "Fuck Y"
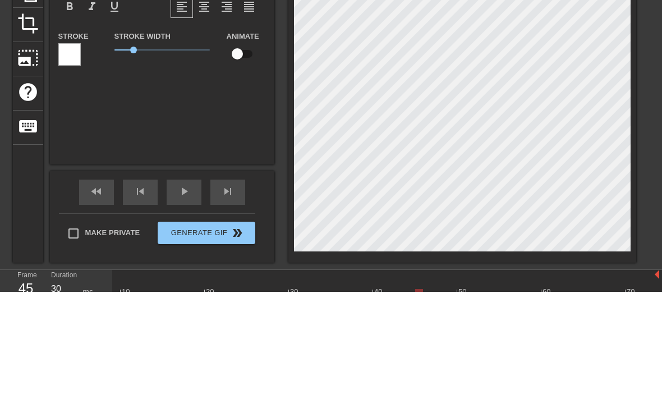
scroll to position [0, 1]
type textarea "Fuck Yo"
type input "Fuck Yo"
type textarea "Fuck You"
type input "Fuck You"
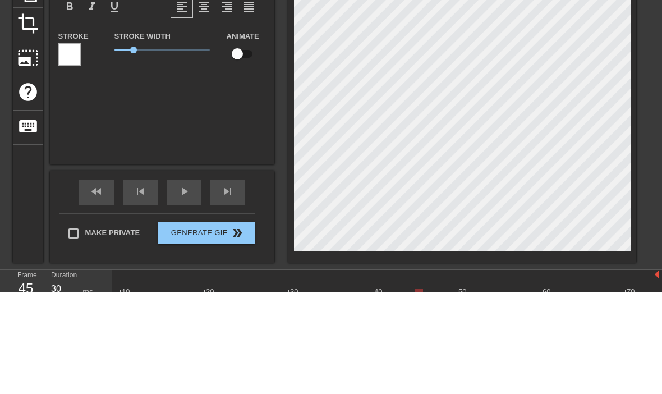
scroll to position [0, 2]
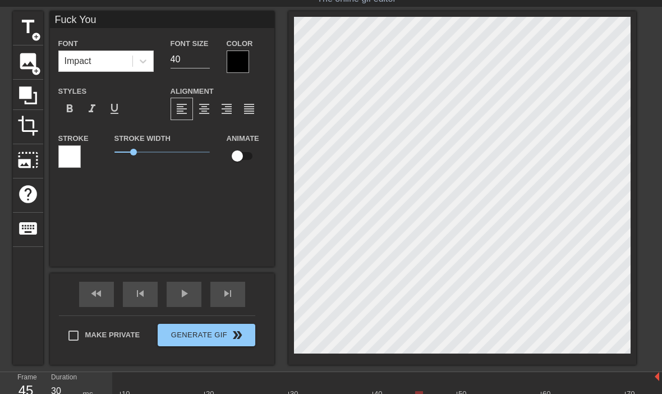
type textarea "Fuck You"
click at [241, 58] on div at bounding box center [238, 61] width 22 height 22
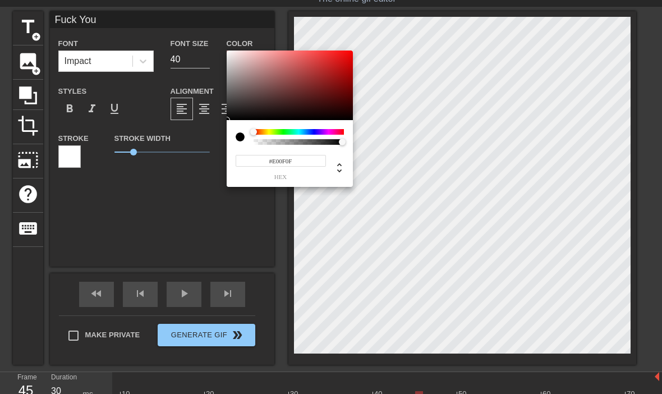
click at [230, 117] on div at bounding box center [226, 120] width 7 height 7
type input "#DE0E0E"
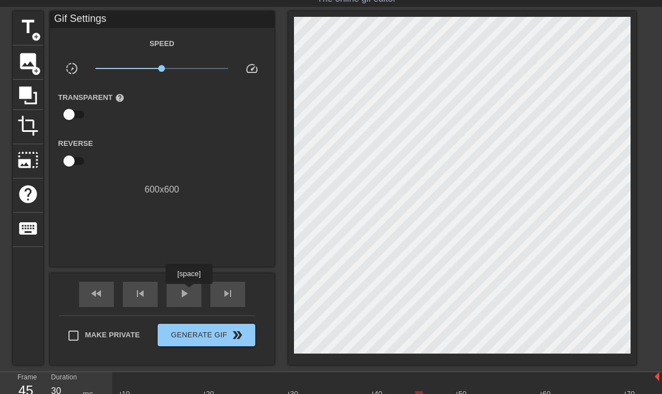
click at [190, 292] on span "play_arrow" at bounding box center [183, 293] width 13 height 13
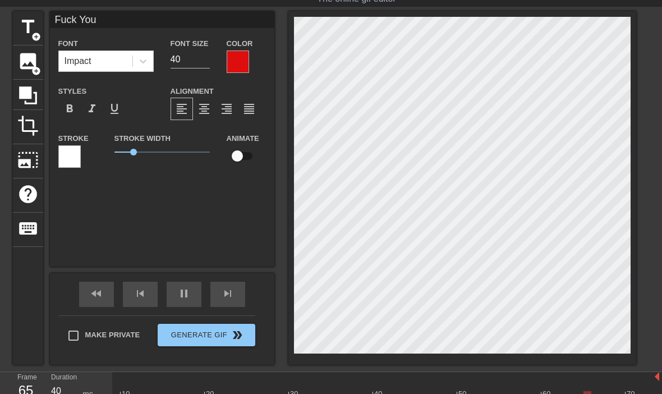
scroll to position [33, 8]
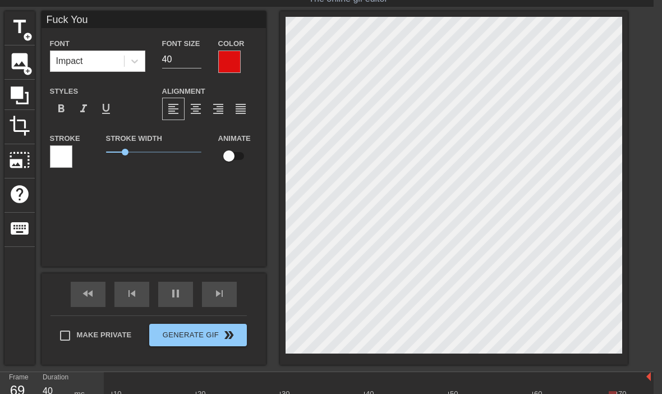
type input "30"
click at [236, 150] on input "checkbox" at bounding box center [229, 155] width 64 height 21
checkbox input "true"
click at [185, 295] on div "pause" at bounding box center [175, 294] width 35 height 25
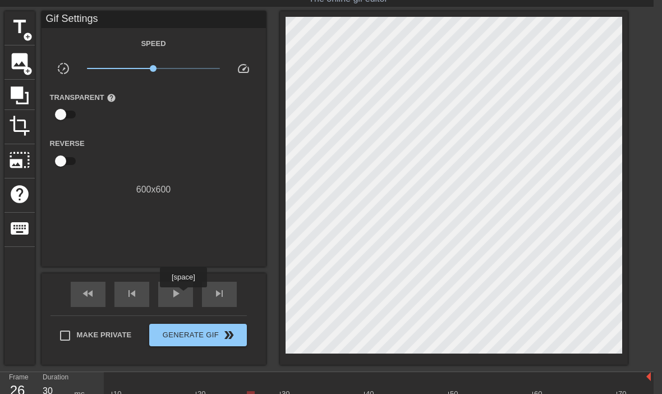
type input "40"
